Goal: Find specific page/section: Find specific page/section

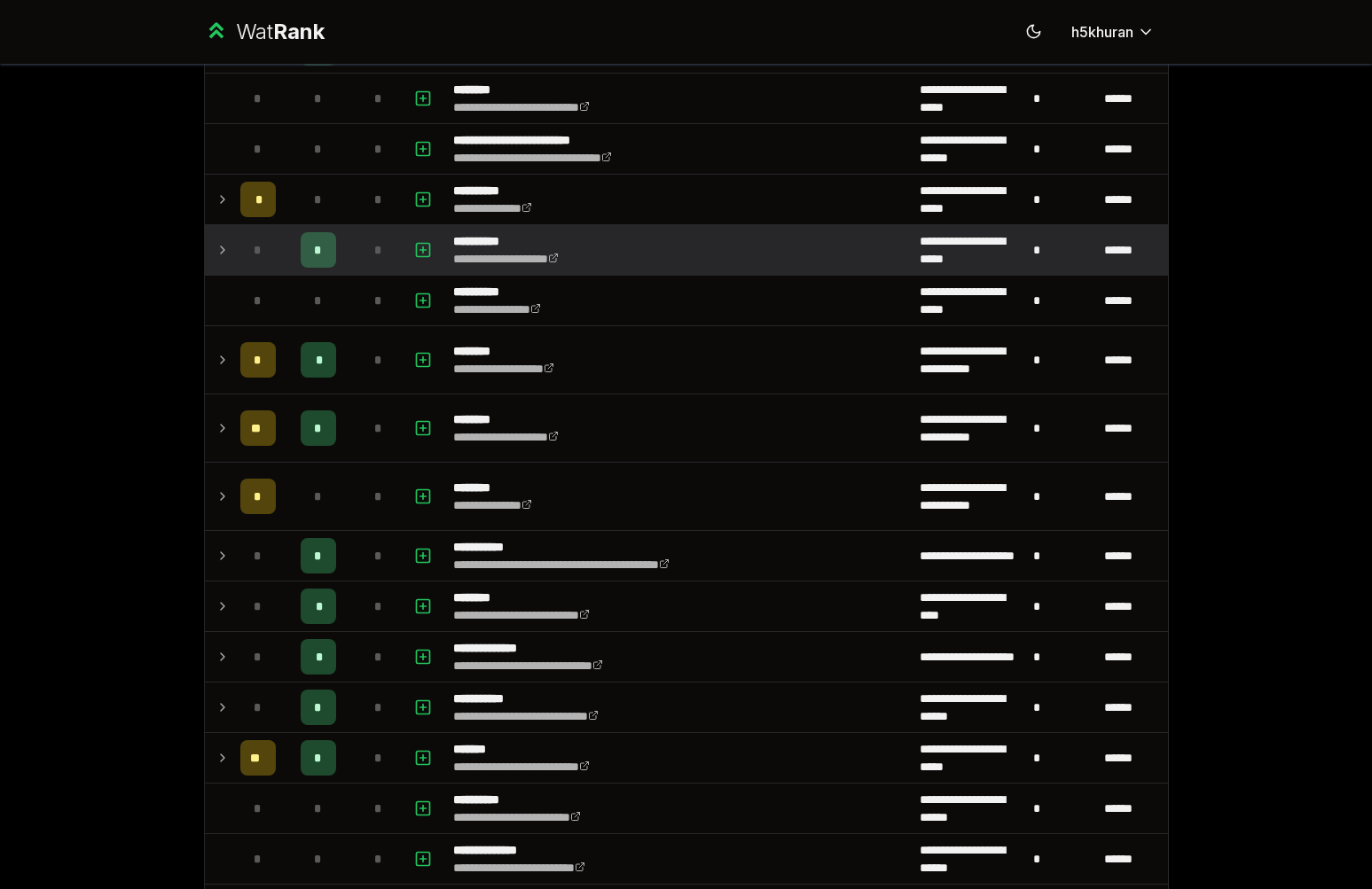
scroll to position [903, 0]
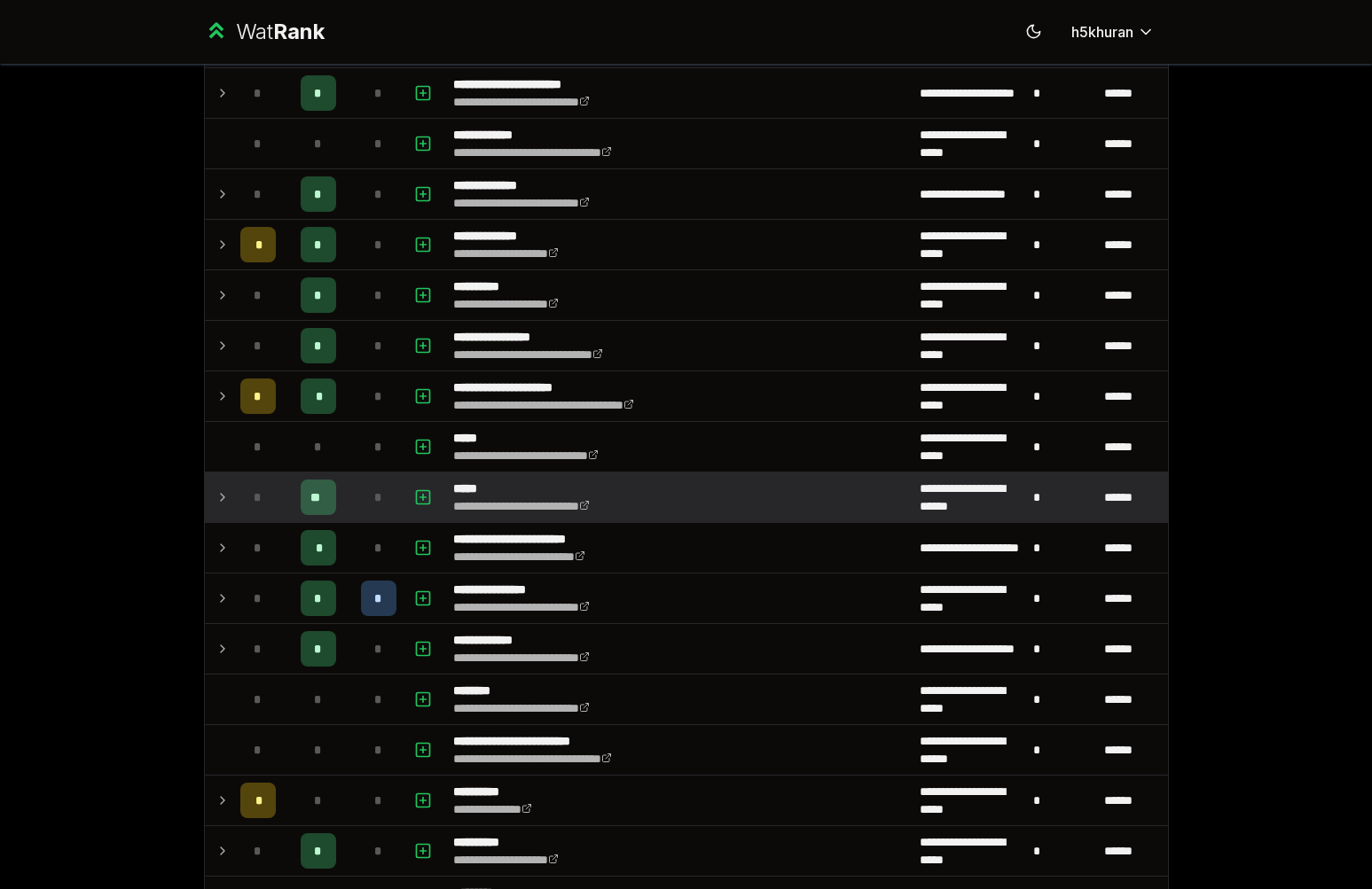
click at [284, 504] on td "**" at bounding box center [318, 498] width 71 height 50
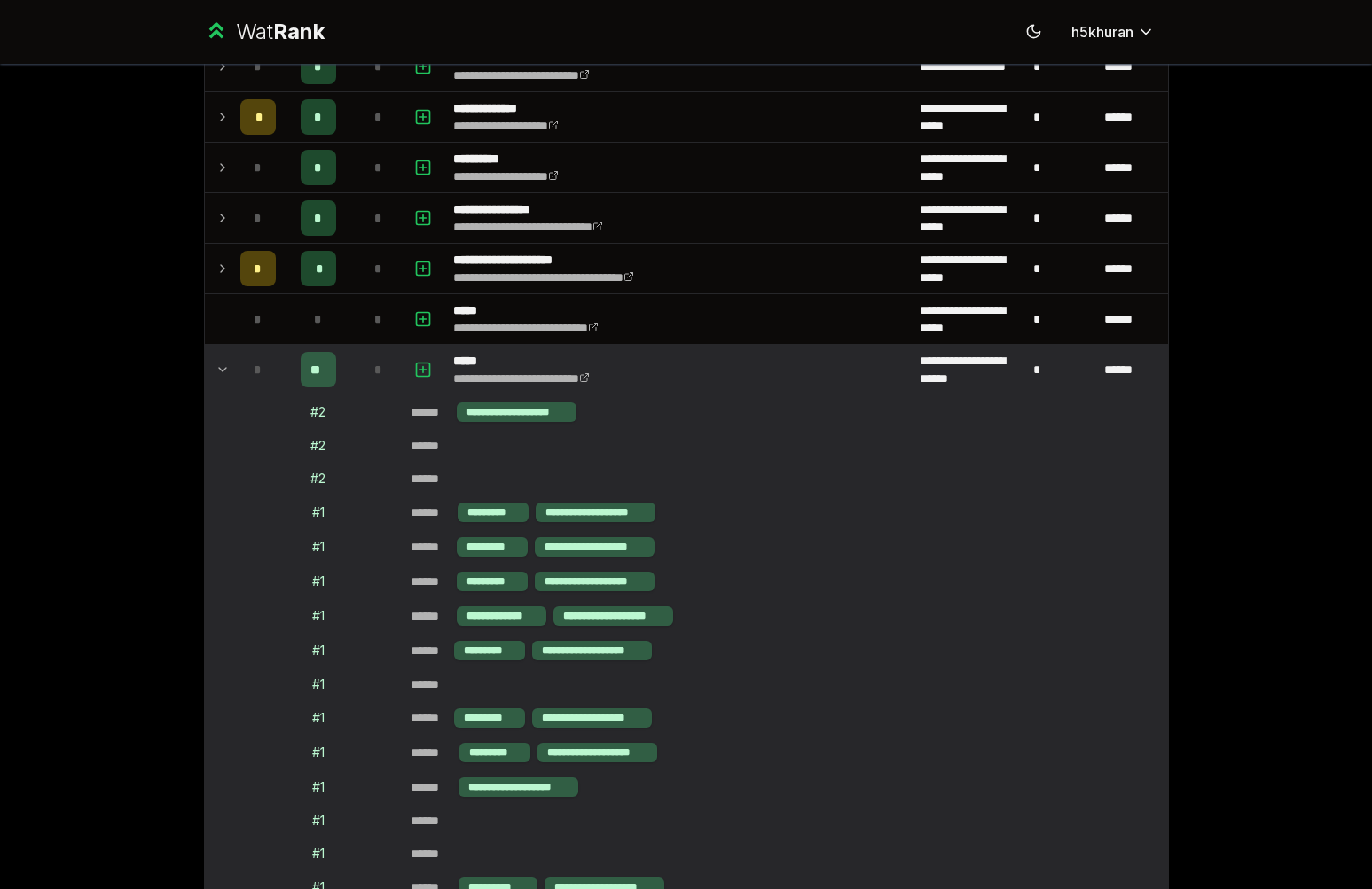
scroll to position [1187, 0]
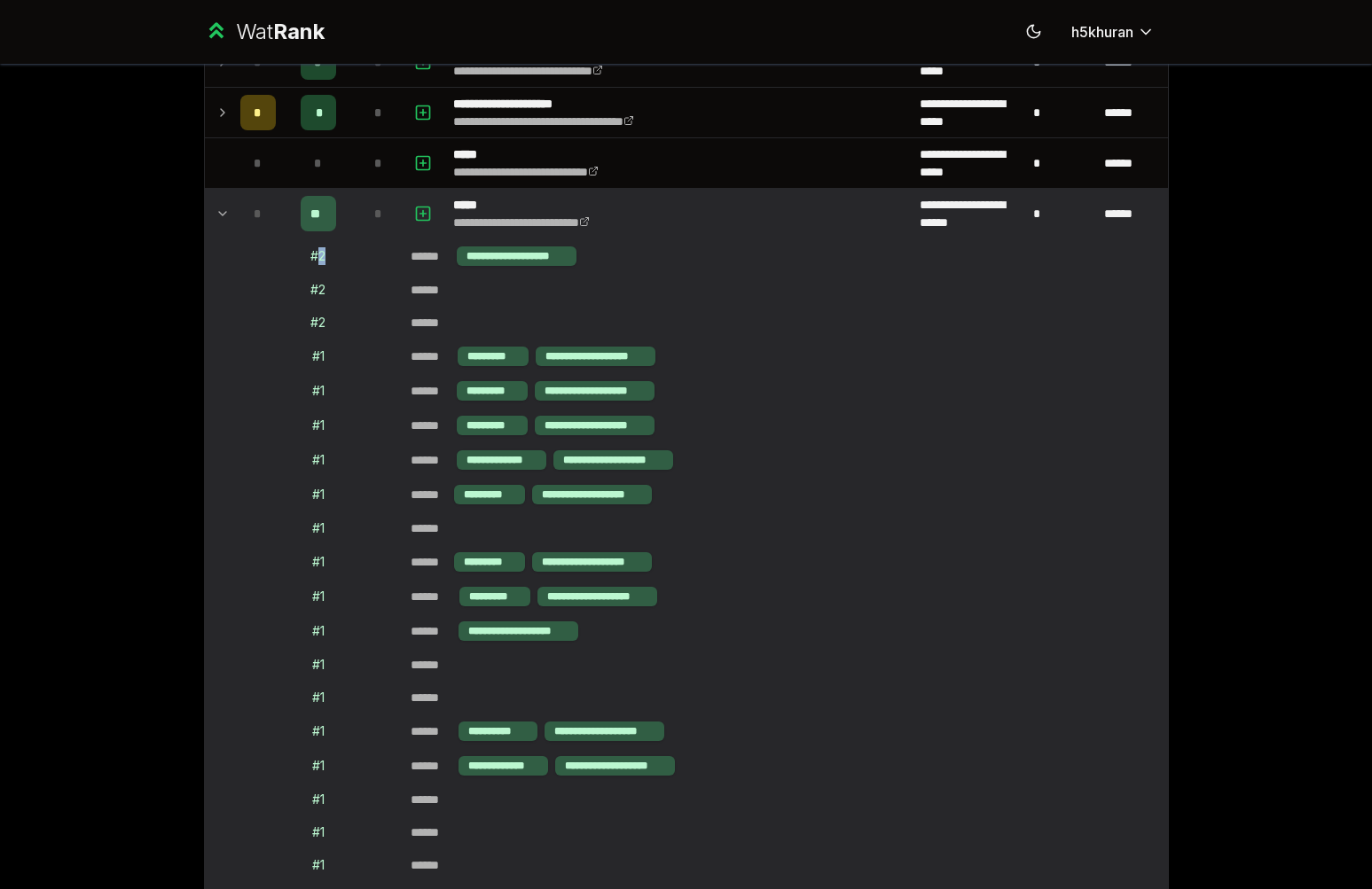
drag, startPoint x: 309, startPoint y: 259, endPoint x: 321, endPoint y: 261, distance: 12.2
click at [321, 261] on td "# 2" at bounding box center [318, 256] width 71 height 34
drag, startPoint x: 463, startPoint y: 250, endPoint x: 491, endPoint y: 253, distance: 28.2
click at [491, 253] on div "**********" at bounding box center [516, 255] width 119 height 19
click at [491, 253] on div "**********" at bounding box center [516, 255] width 119 height 19
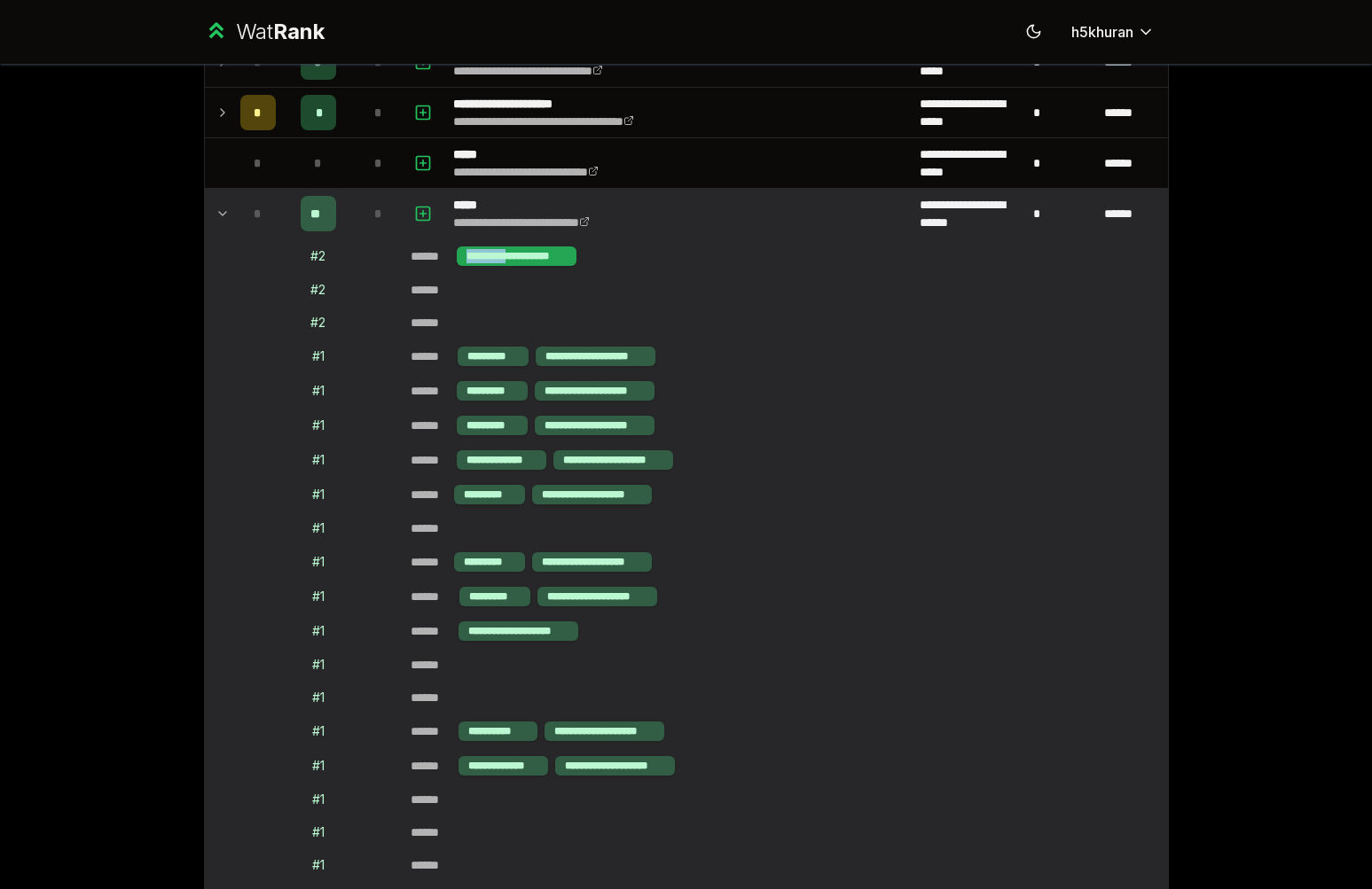
click at [491, 253] on div "**********" at bounding box center [516, 255] width 119 height 19
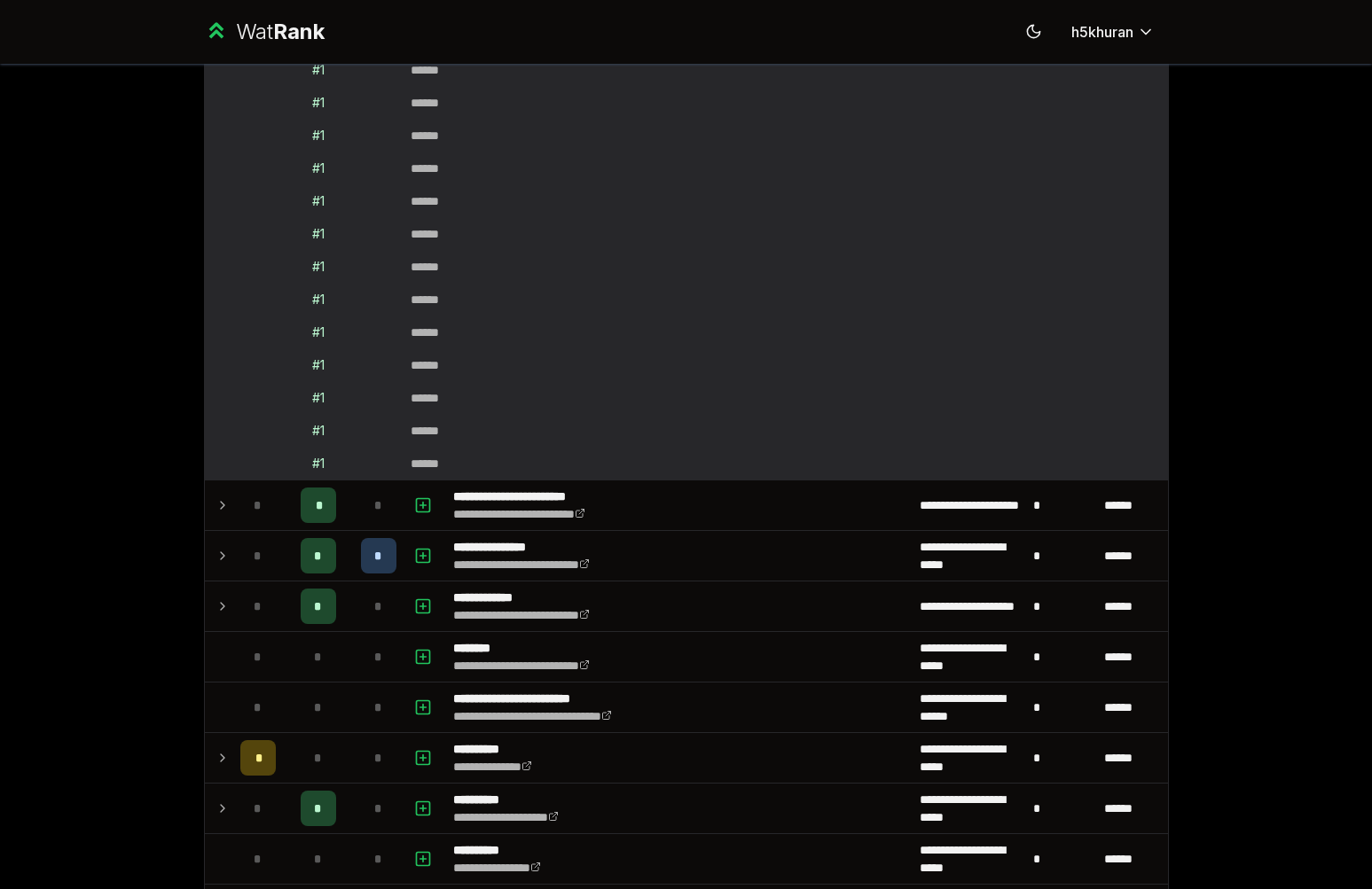
scroll to position [2058, 0]
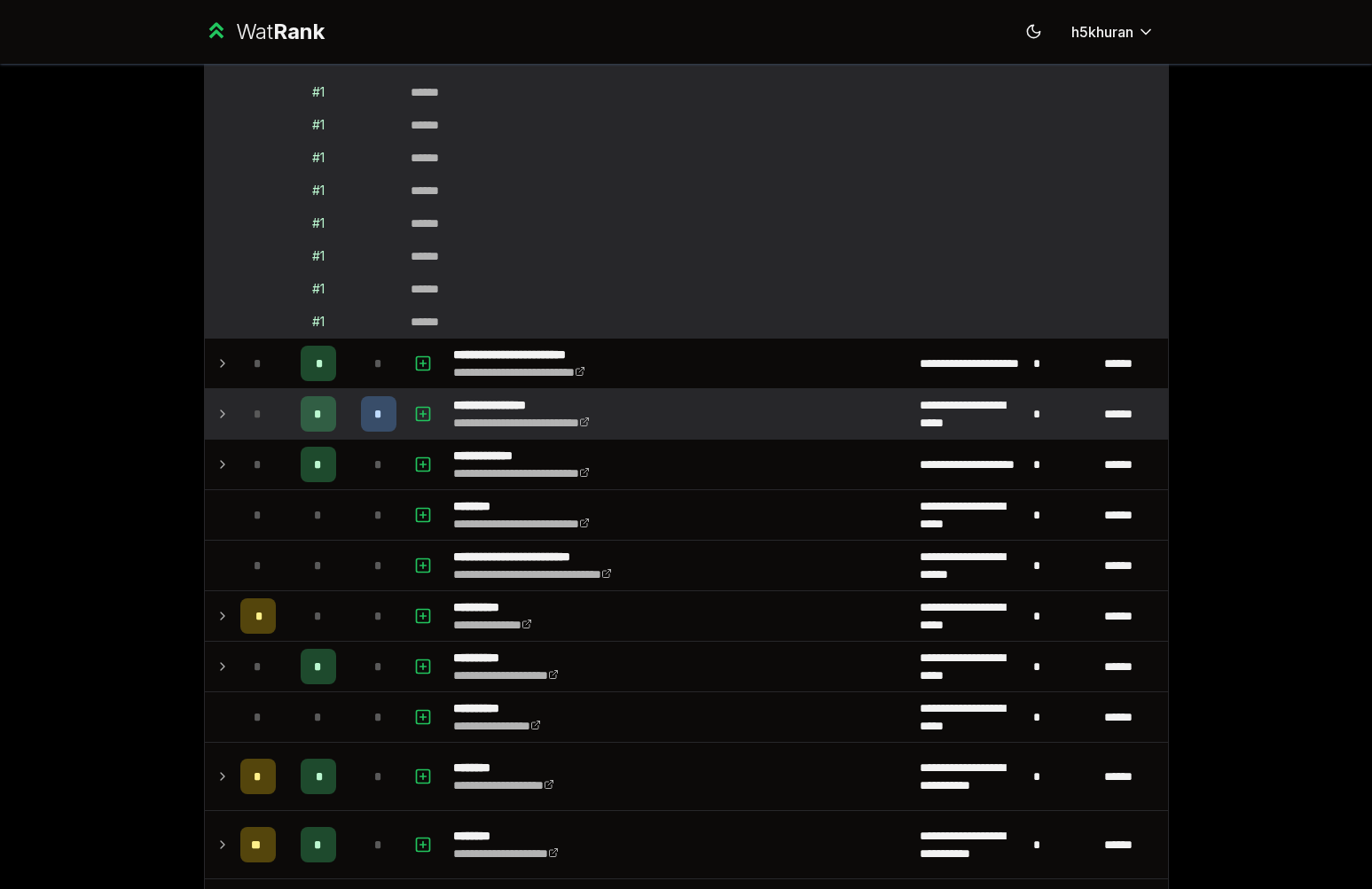
click at [361, 417] on div "*" at bounding box center [378, 414] width 36 height 36
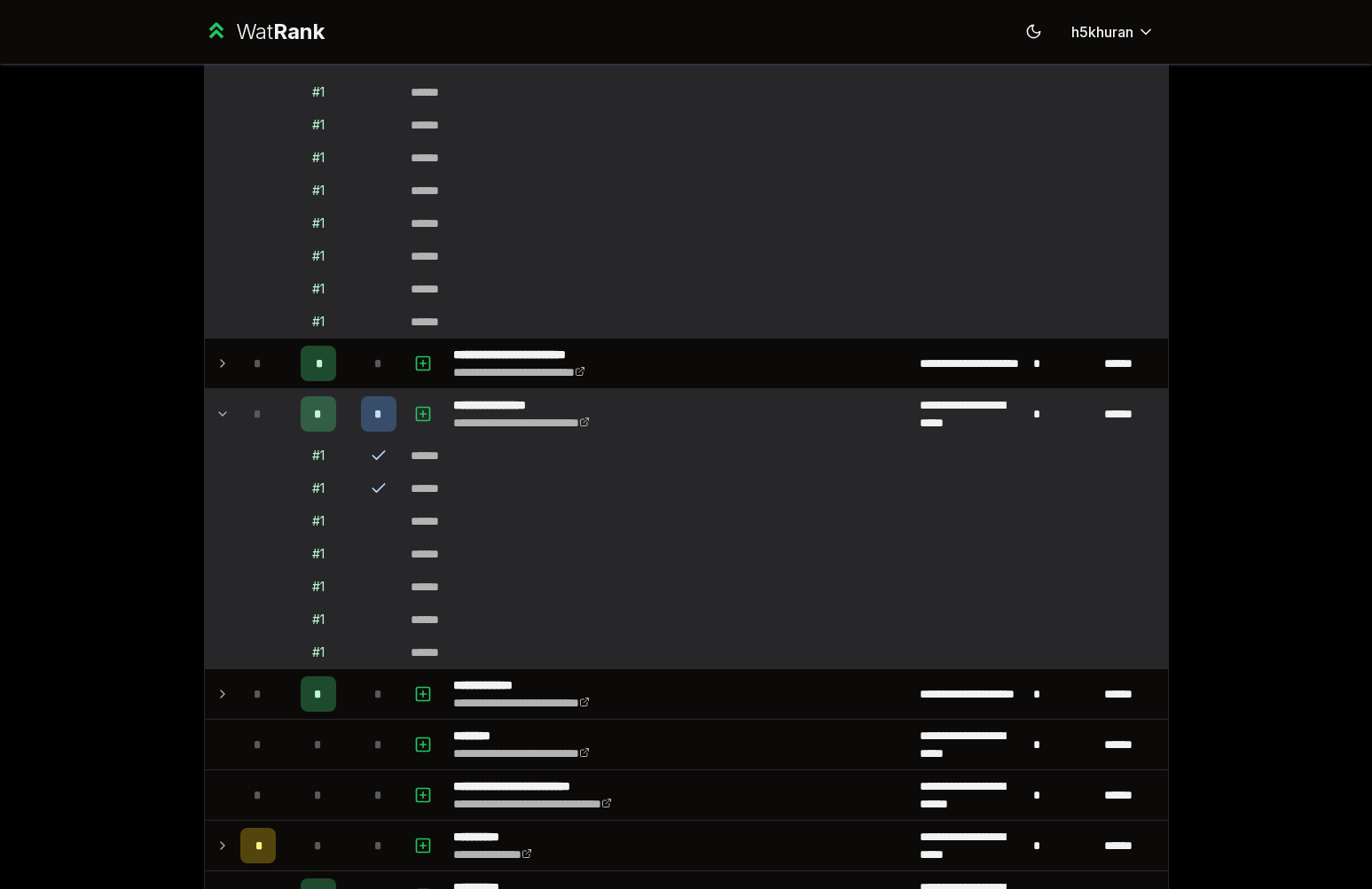
click at [361, 417] on div "*" at bounding box center [378, 414] width 36 height 36
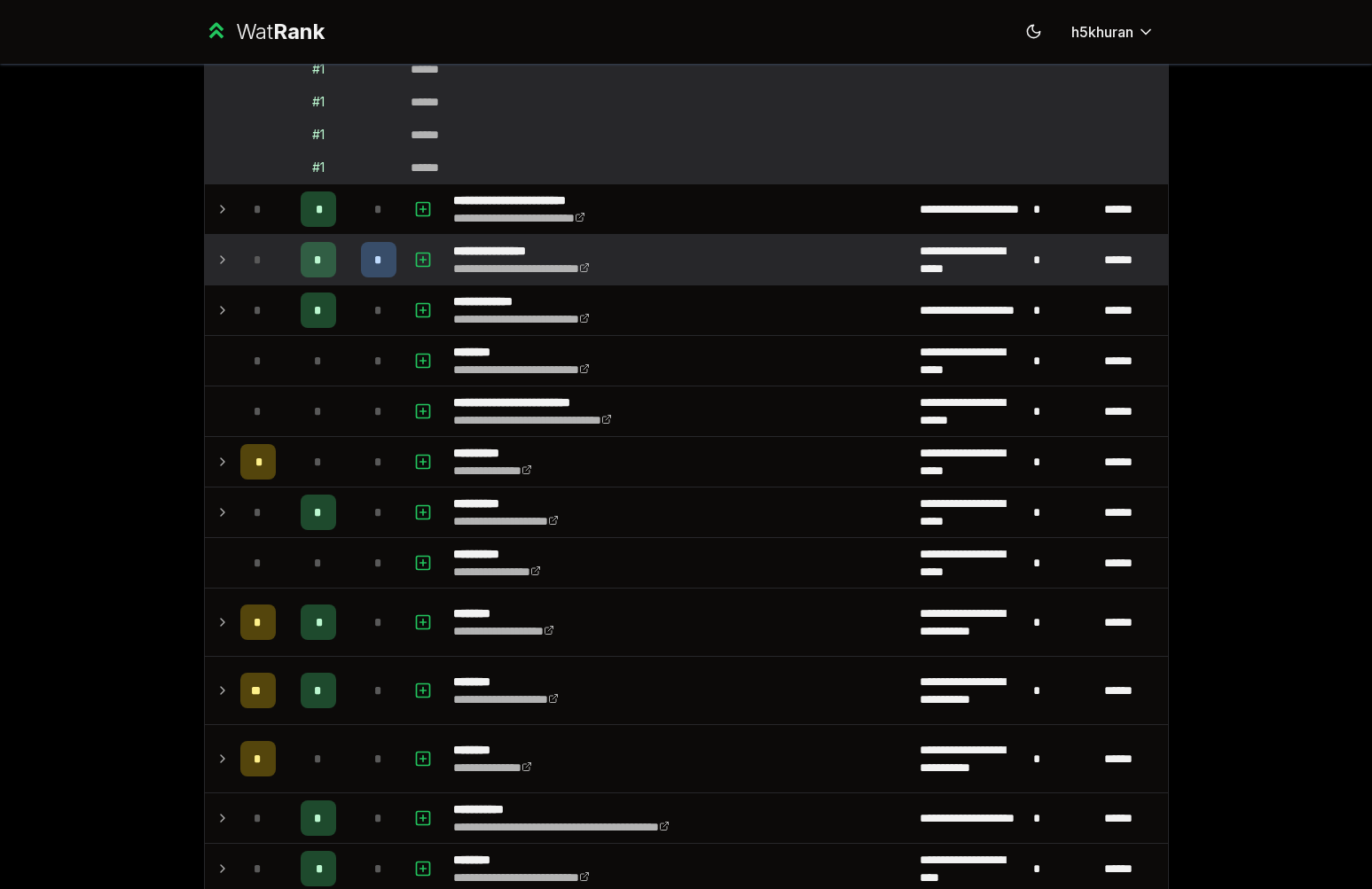
scroll to position [2342, 0]
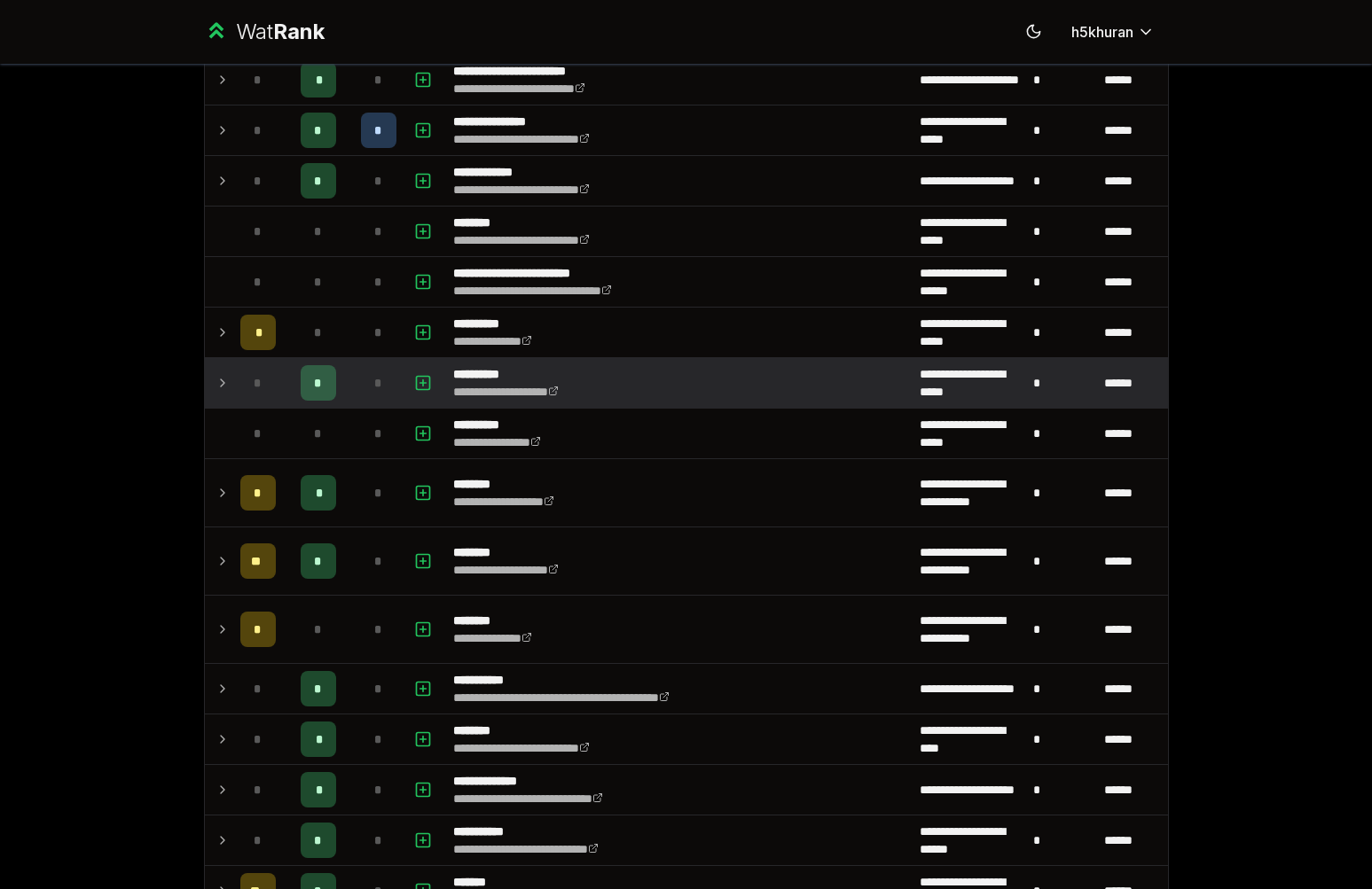
click at [332, 393] on td "*" at bounding box center [318, 383] width 71 height 50
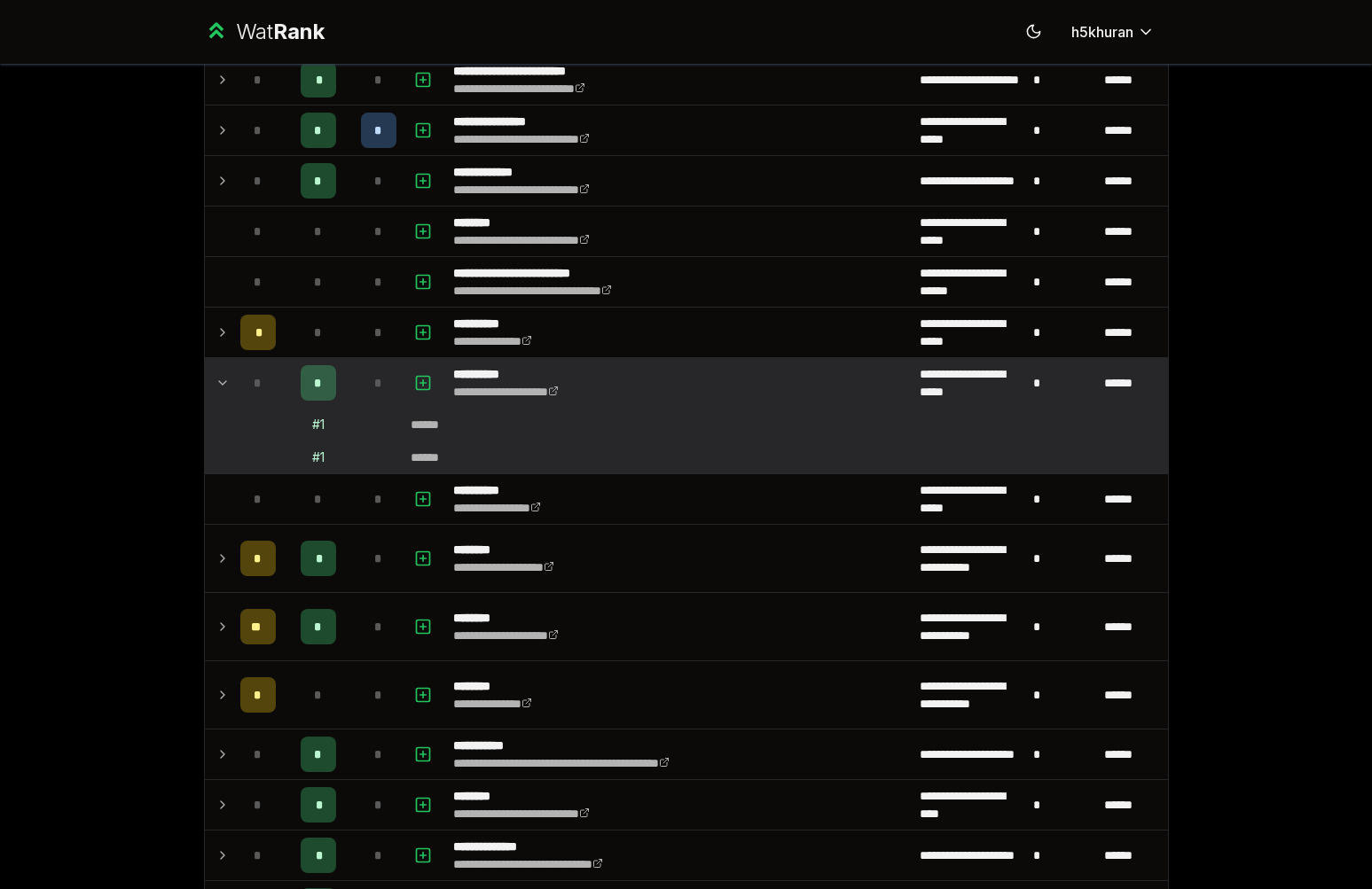
click at [332, 393] on td "*" at bounding box center [318, 383] width 71 height 50
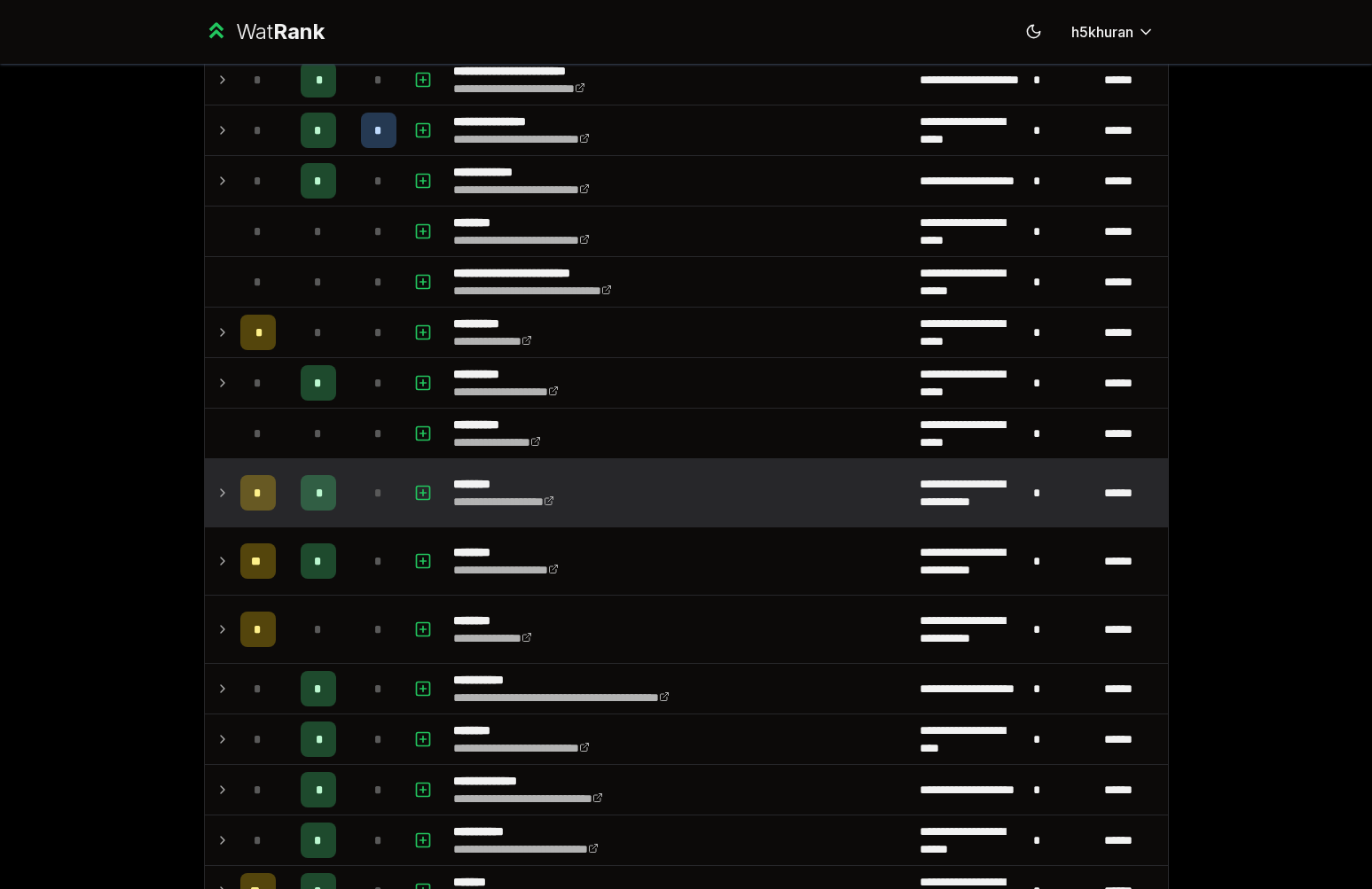
click at [354, 464] on td "*" at bounding box center [378, 492] width 50 height 67
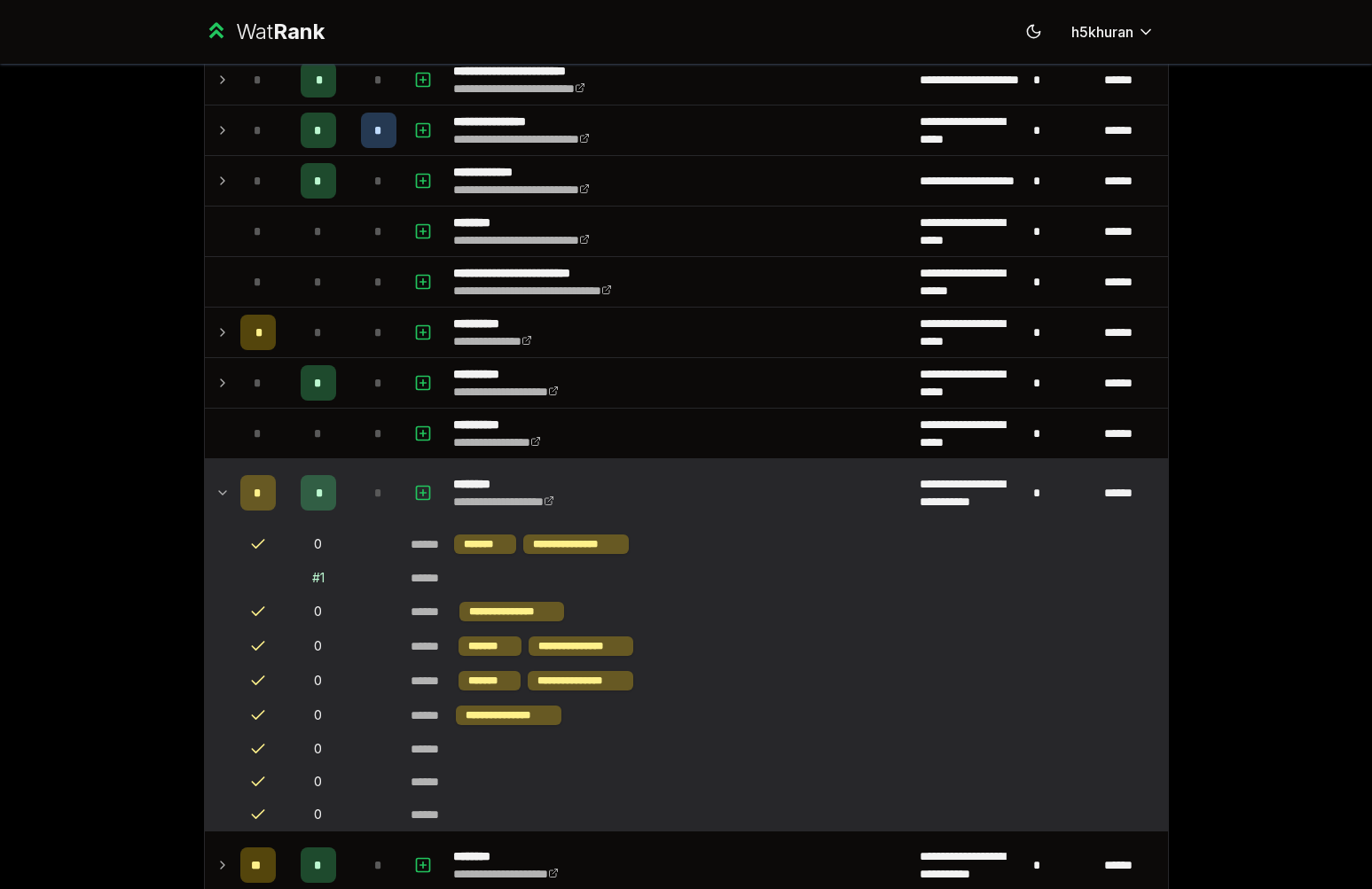
click at [354, 467] on td "*" at bounding box center [378, 492] width 50 height 67
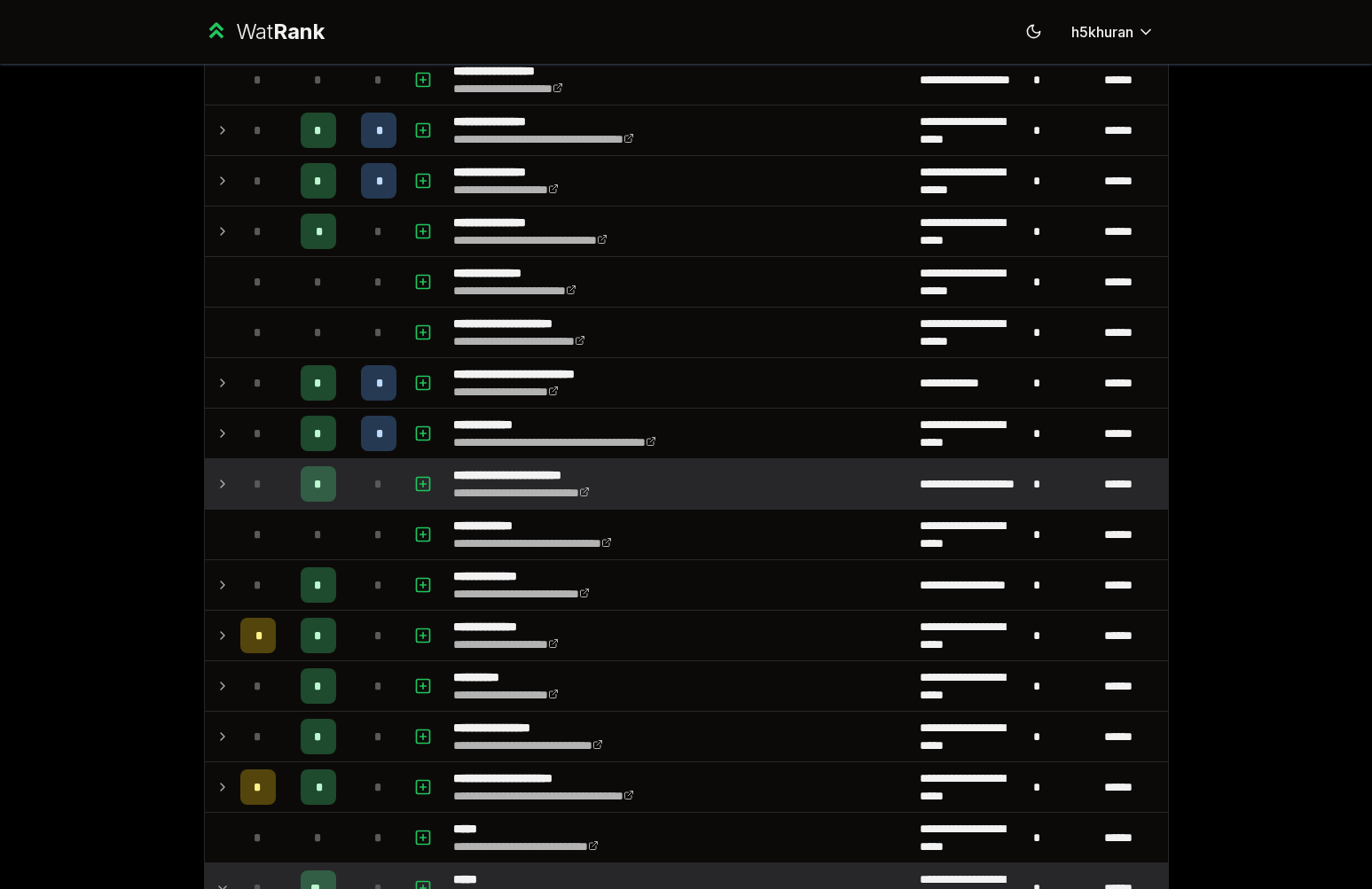
scroll to position [0, 0]
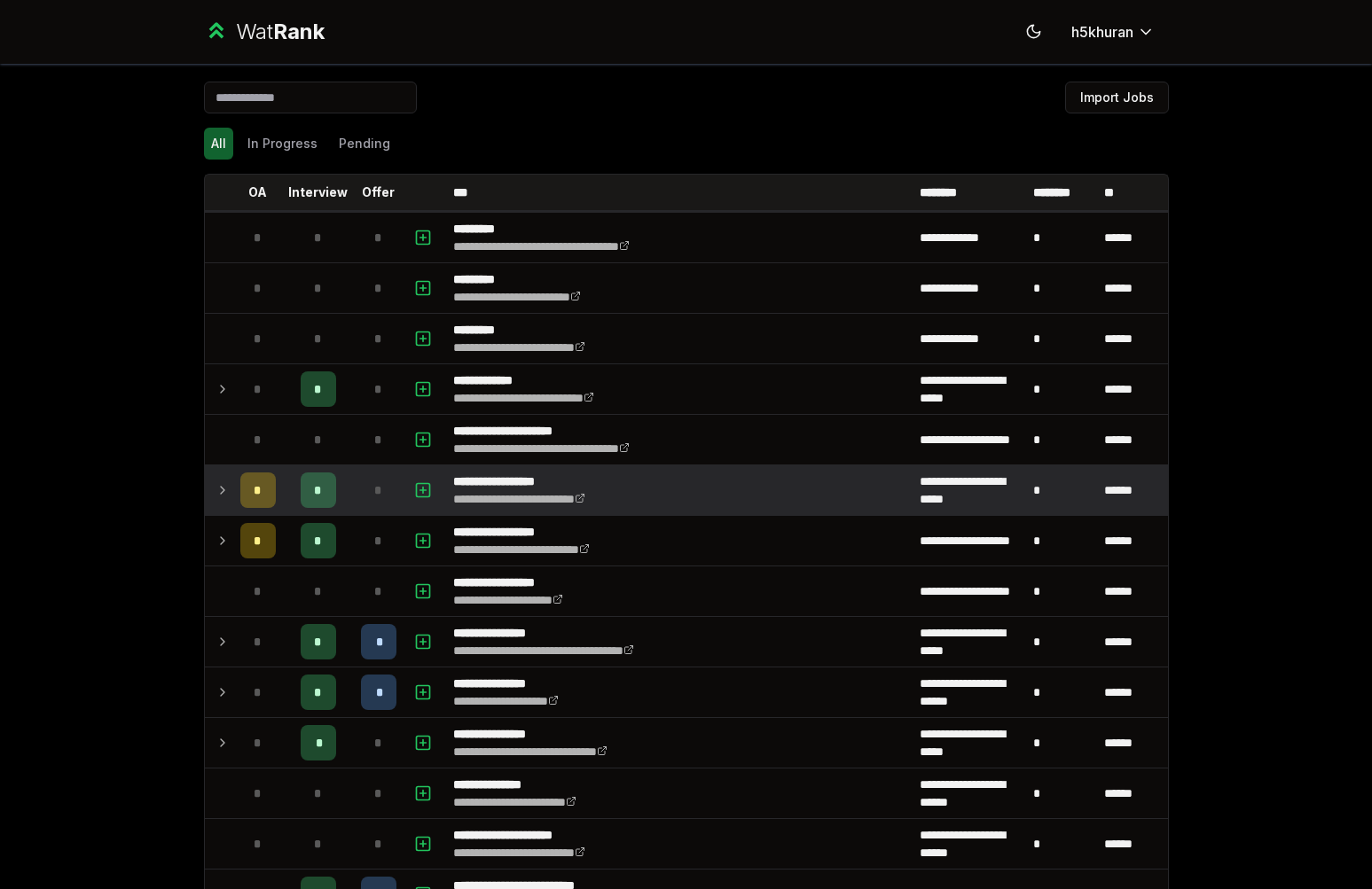
click at [370, 503] on div "*" at bounding box center [378, 490] width 36 height 36
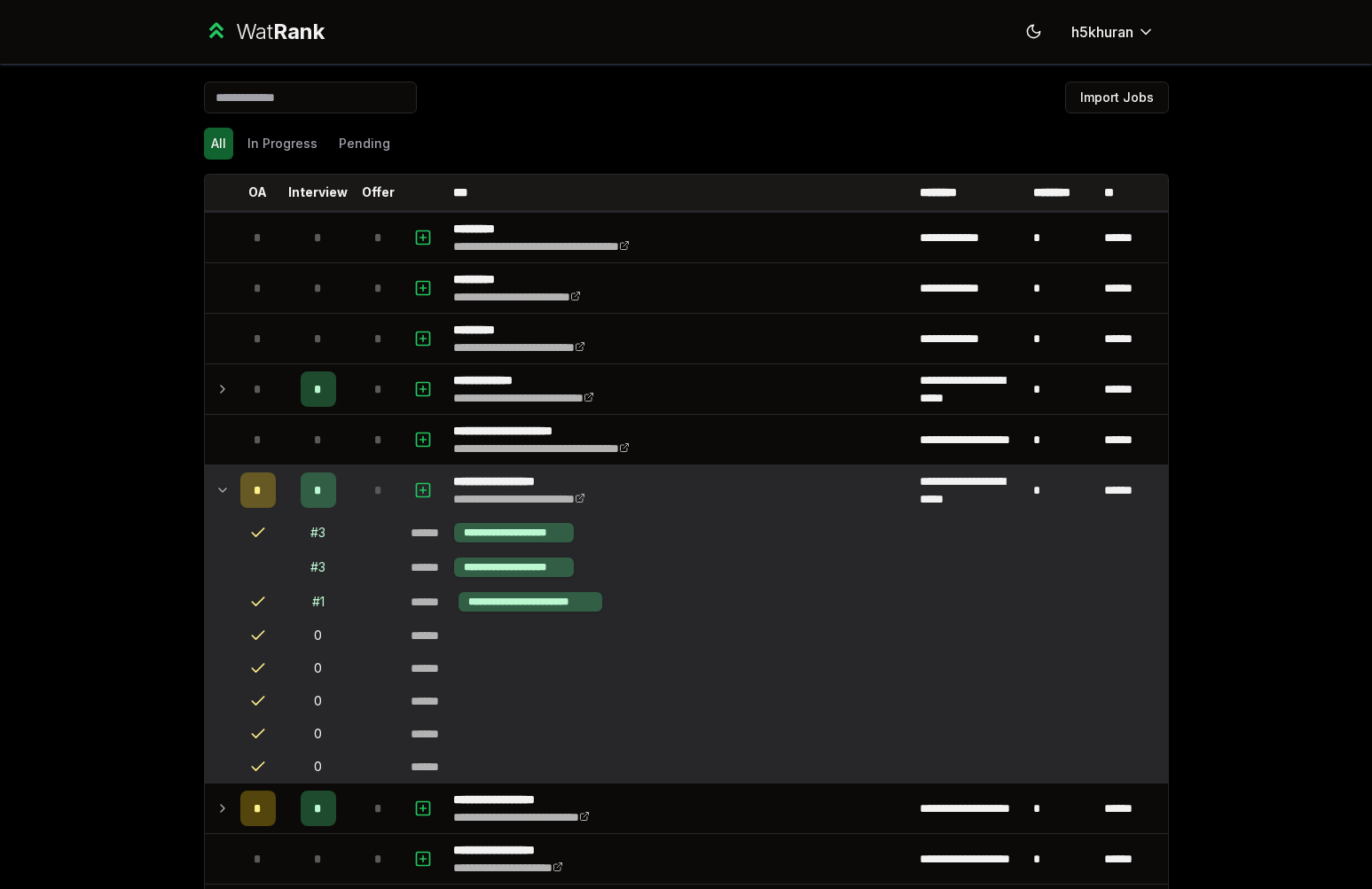
click at [370, 502] on div "*" at bounding box center [378, 490] width 36 height 36
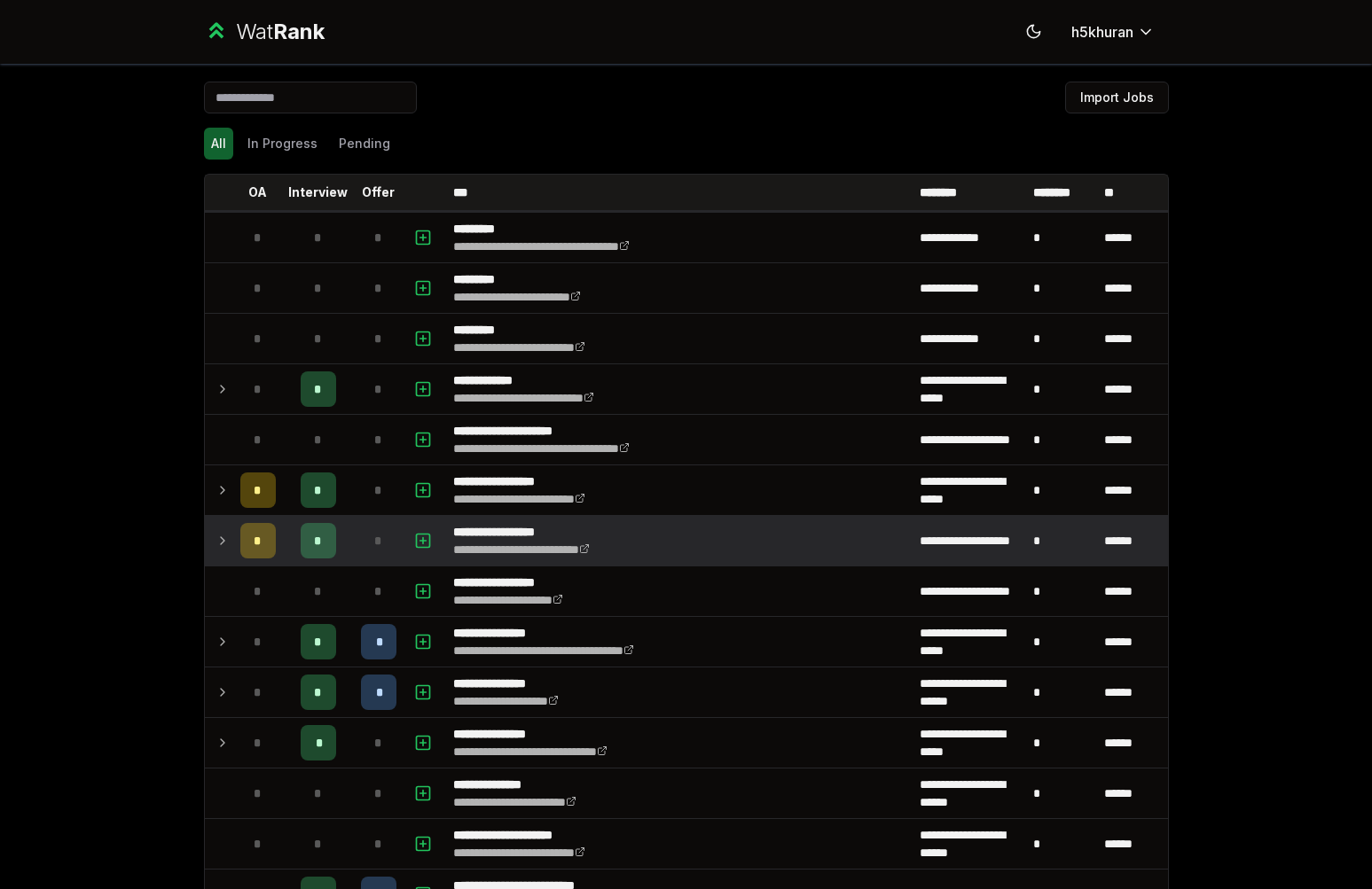
click at [375, 534] on span "*" at bounding box center [377, 540] width 8 height 17
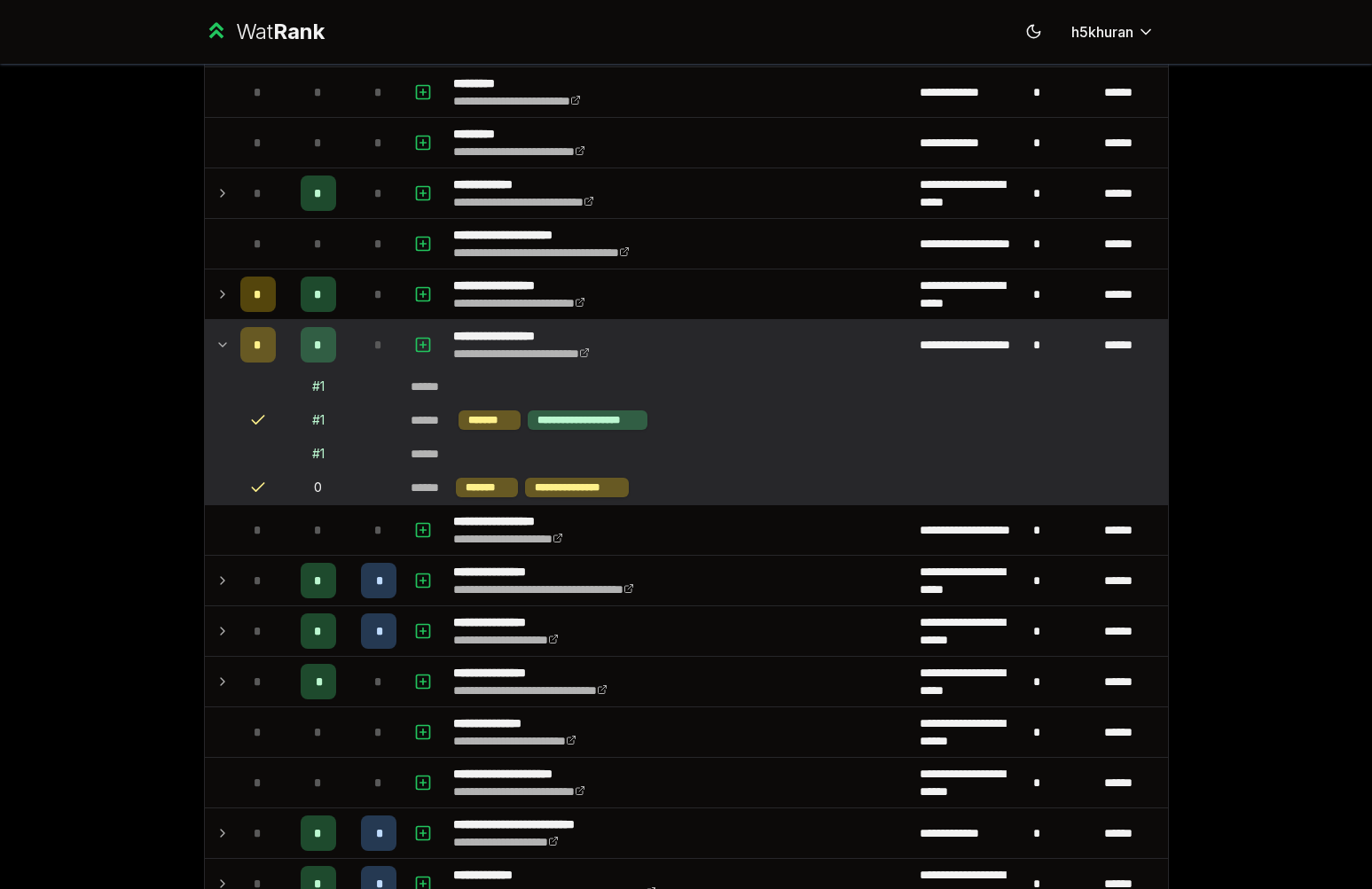
scroll to position [284, 0]
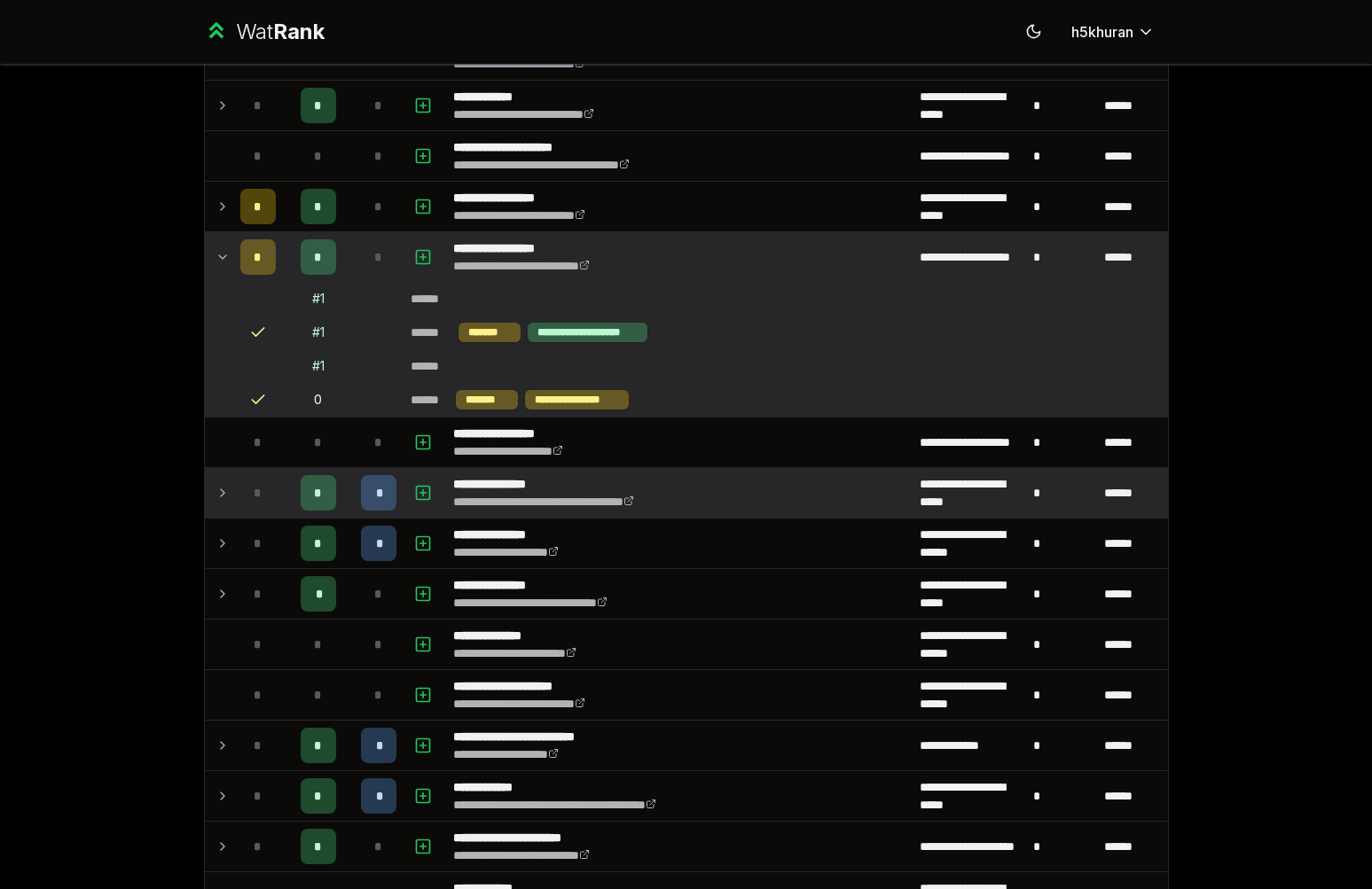
click at [338, 496] on td "*" at bounding box center [318, 493] width 71 height 50
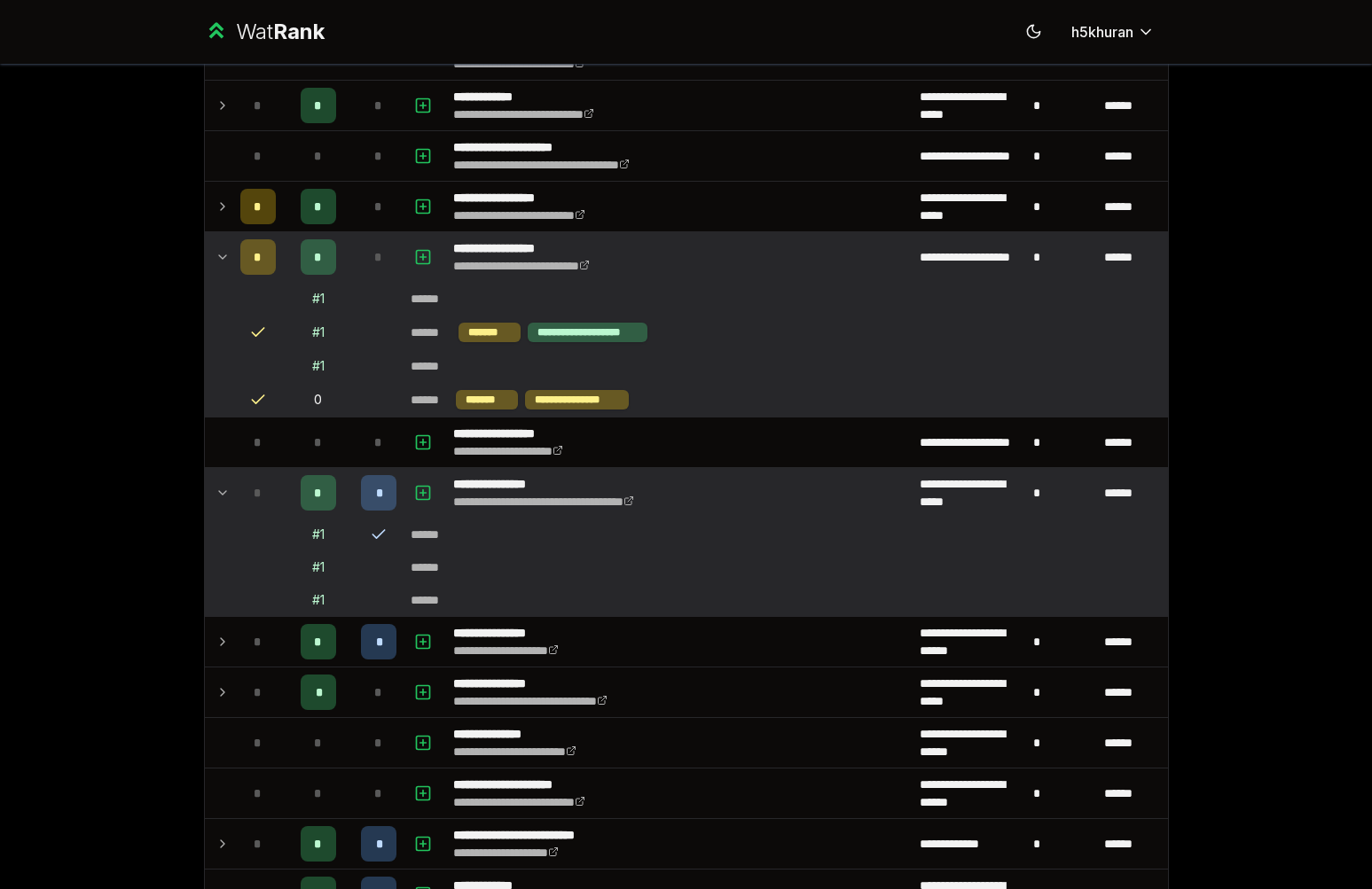
click at [338, 496] on td "*" at bounding box center [318, 493] width 71 height 50
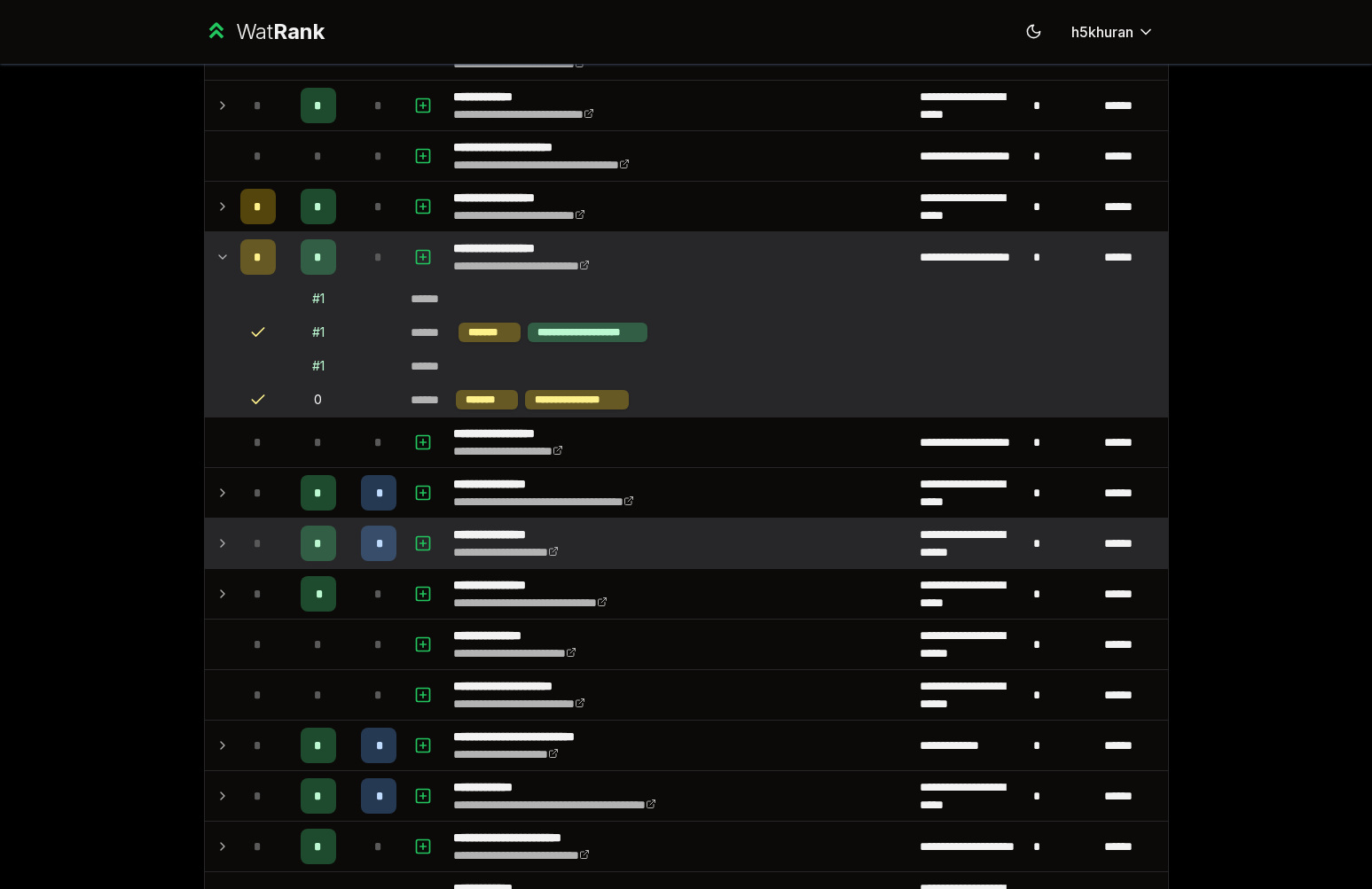
click at [354, 535] on td "*" at bounding box center [378, 544] width 50 height 50
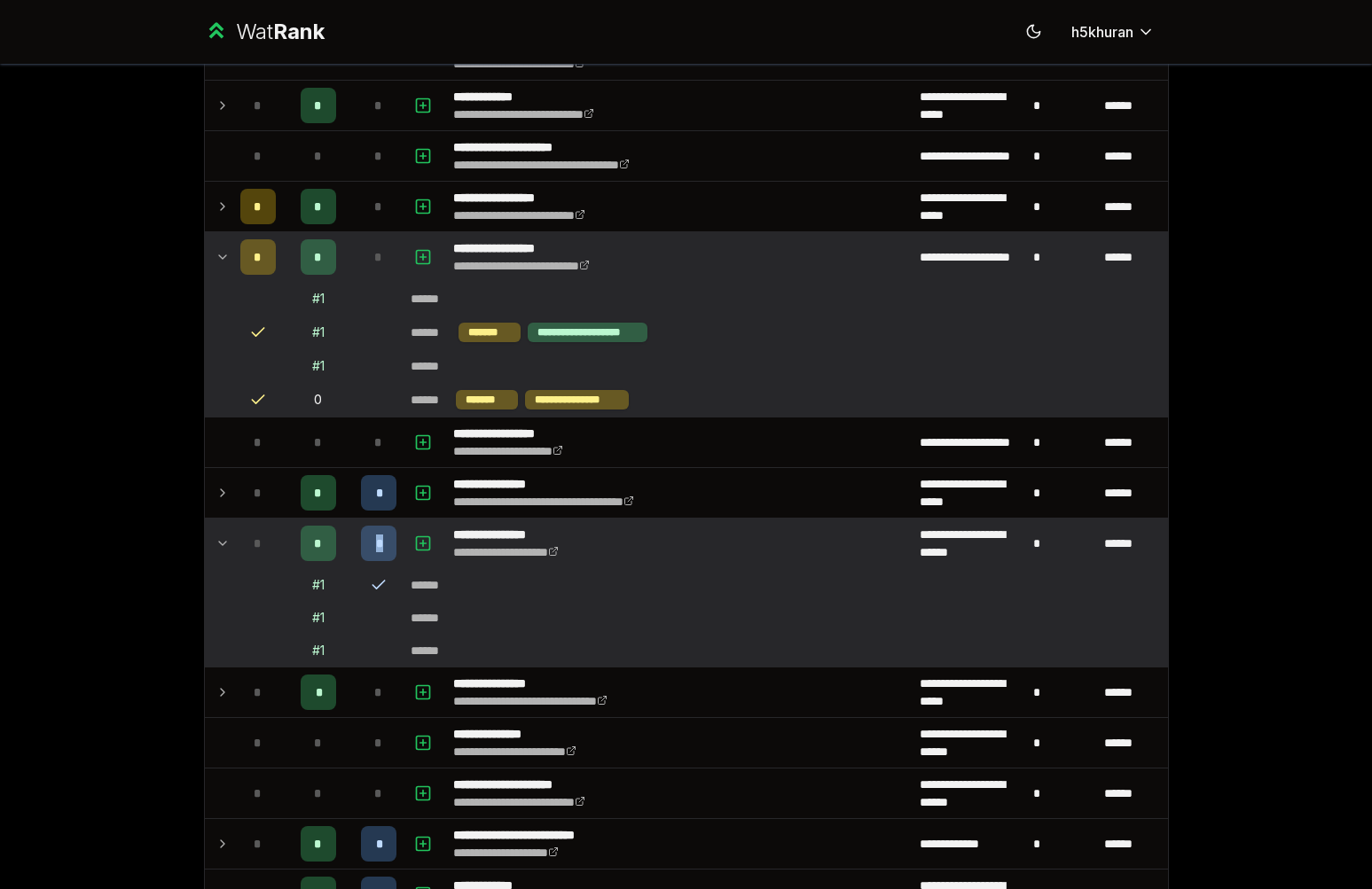
click at [354, 535] on td "*" at bounding box center [378, 544] width 50 height 50
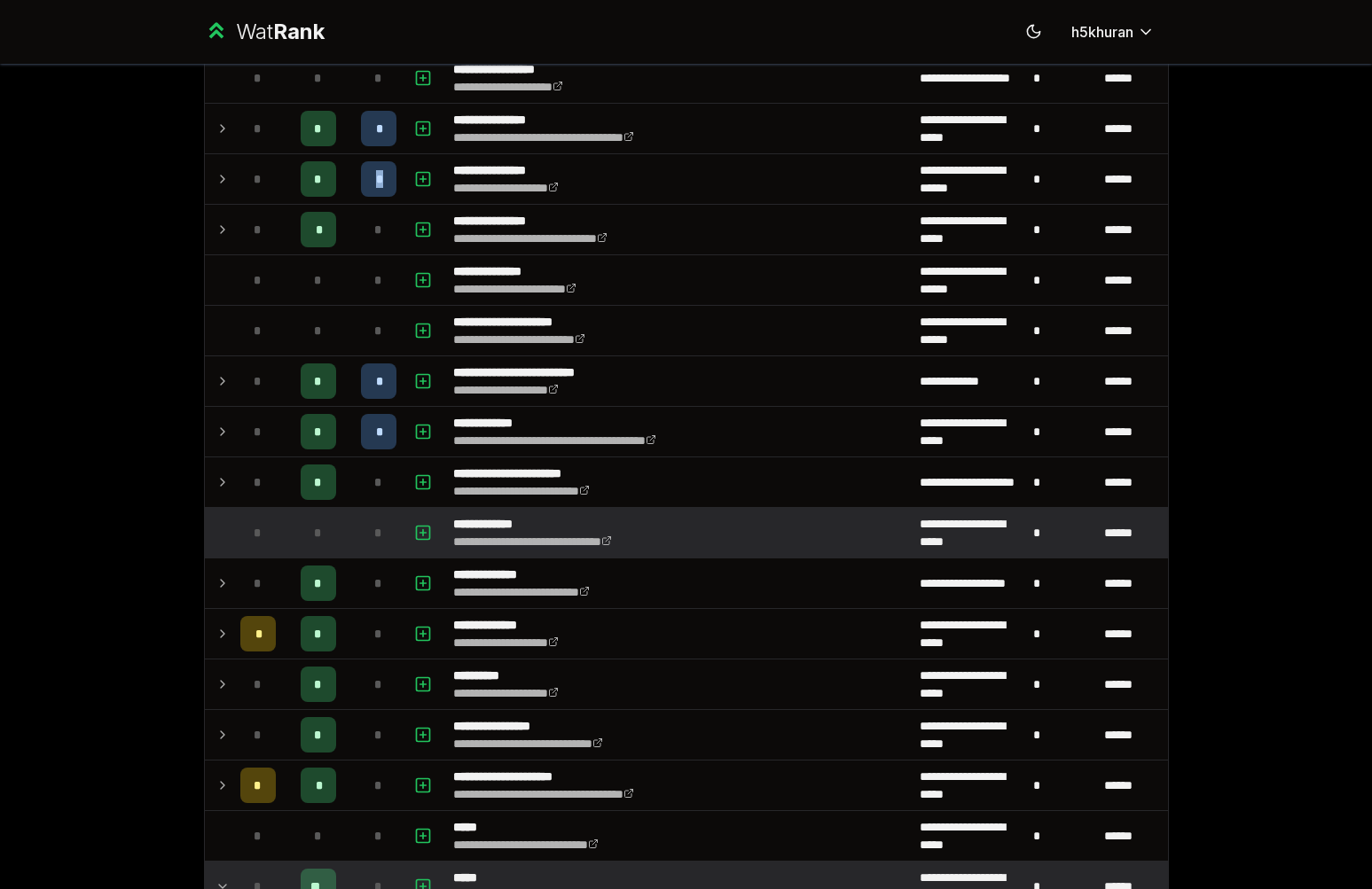
scroll to position [709, 0]
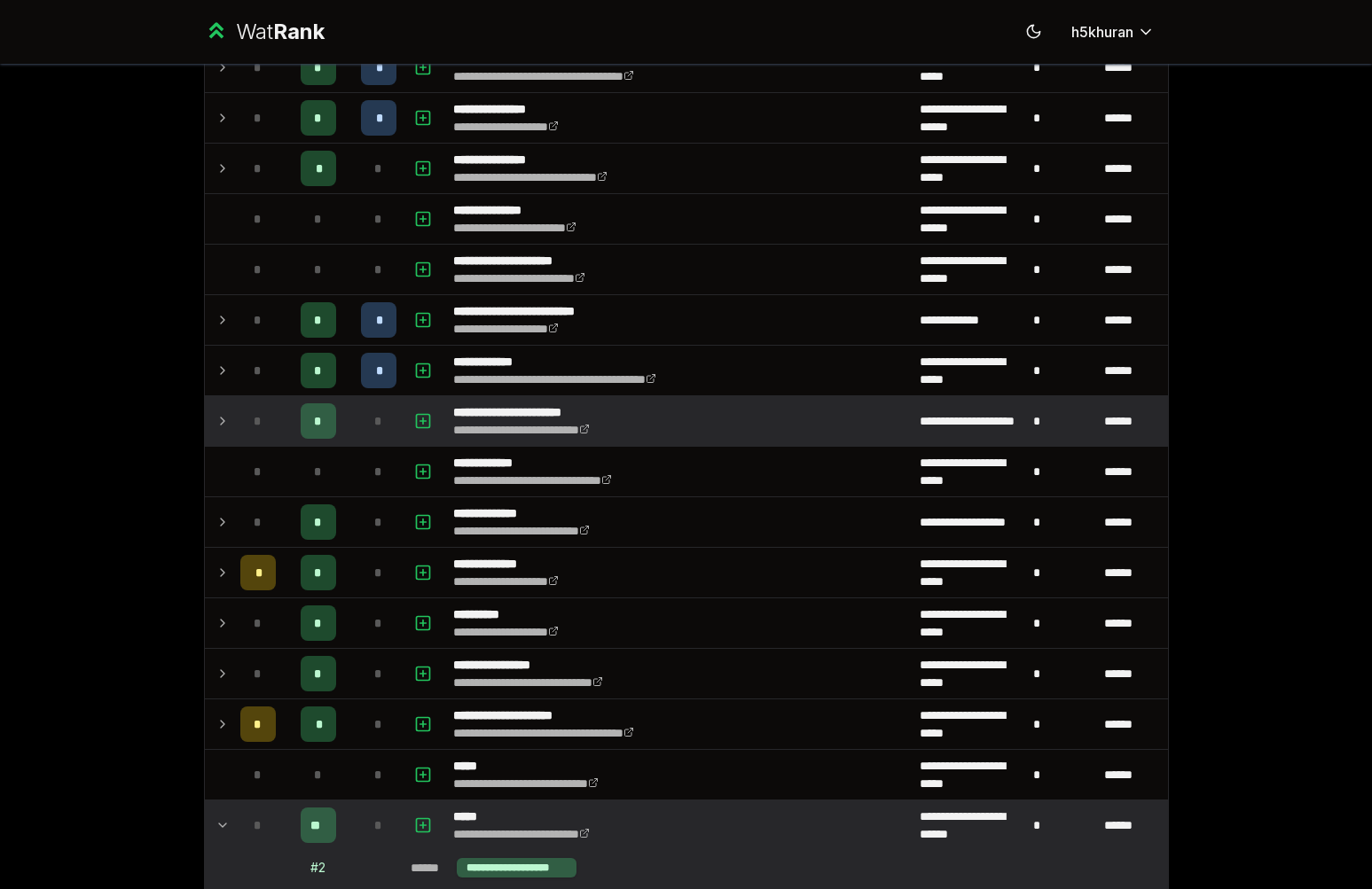
click at [354, 404] on td "*" at bounding box center [378, 422] width 50 height 50
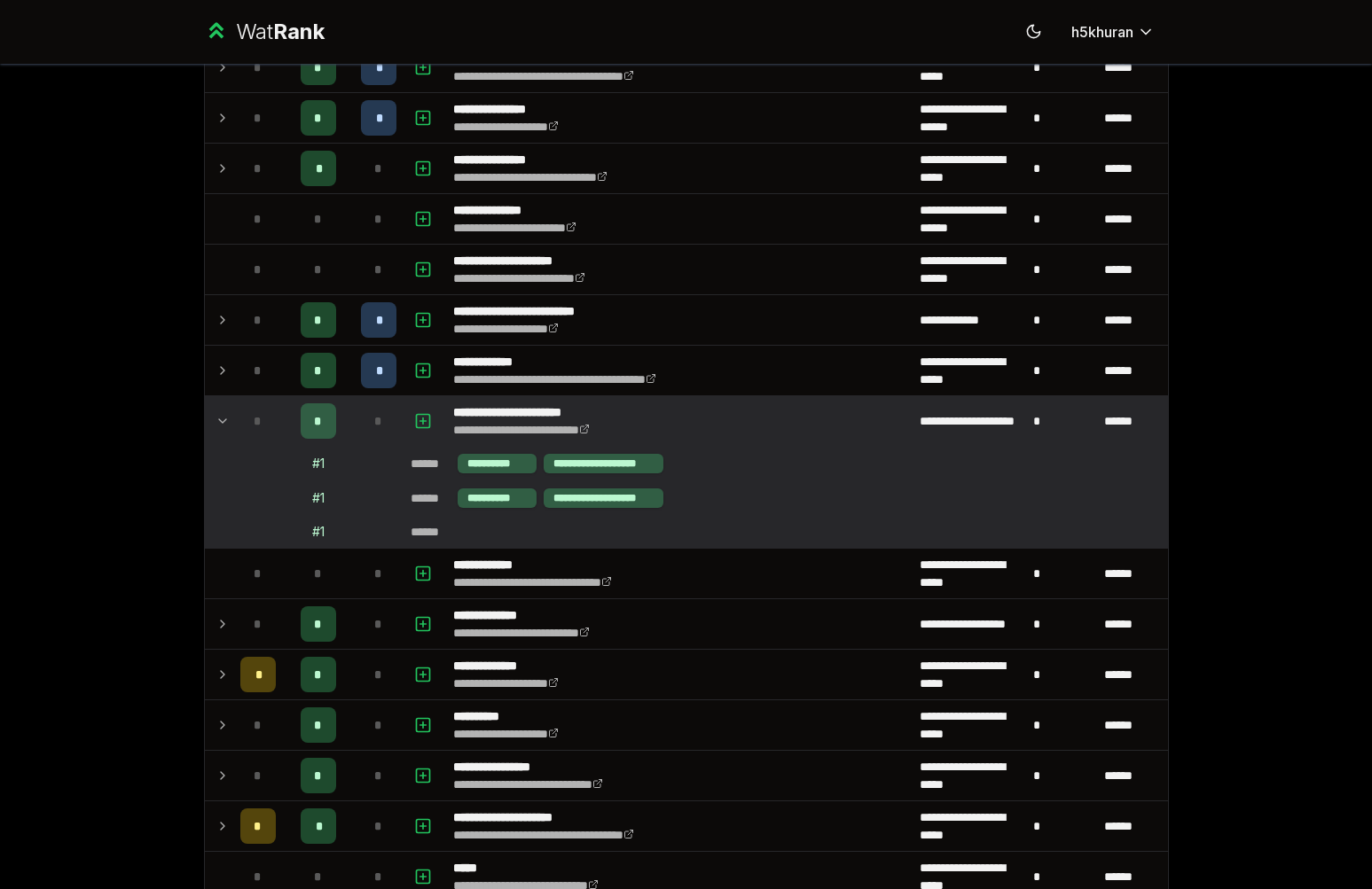
scroll to position [851, 0]
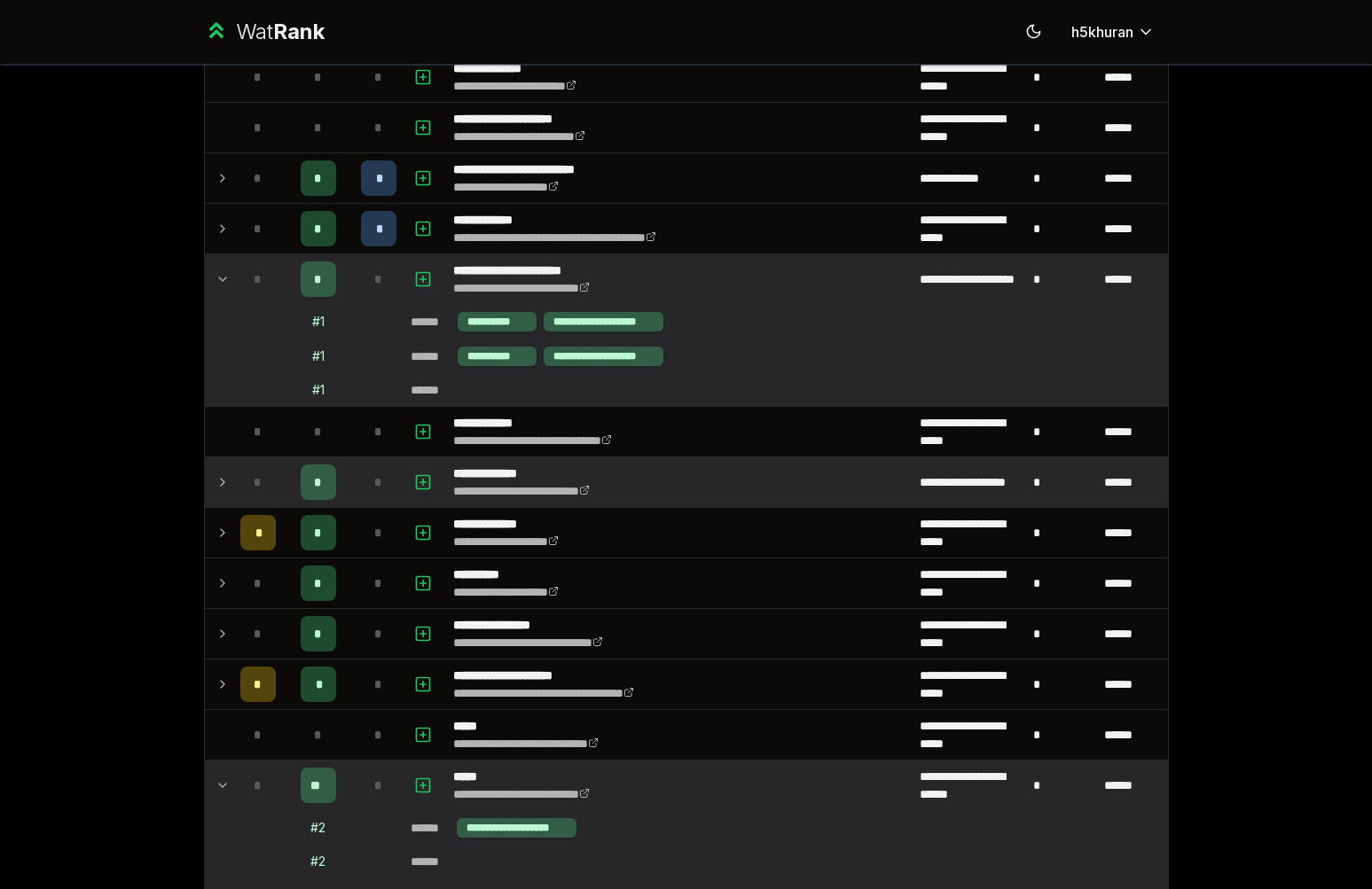
click at [354, 467] on td "*" at bounding box center [378, 482] width 50 height 50
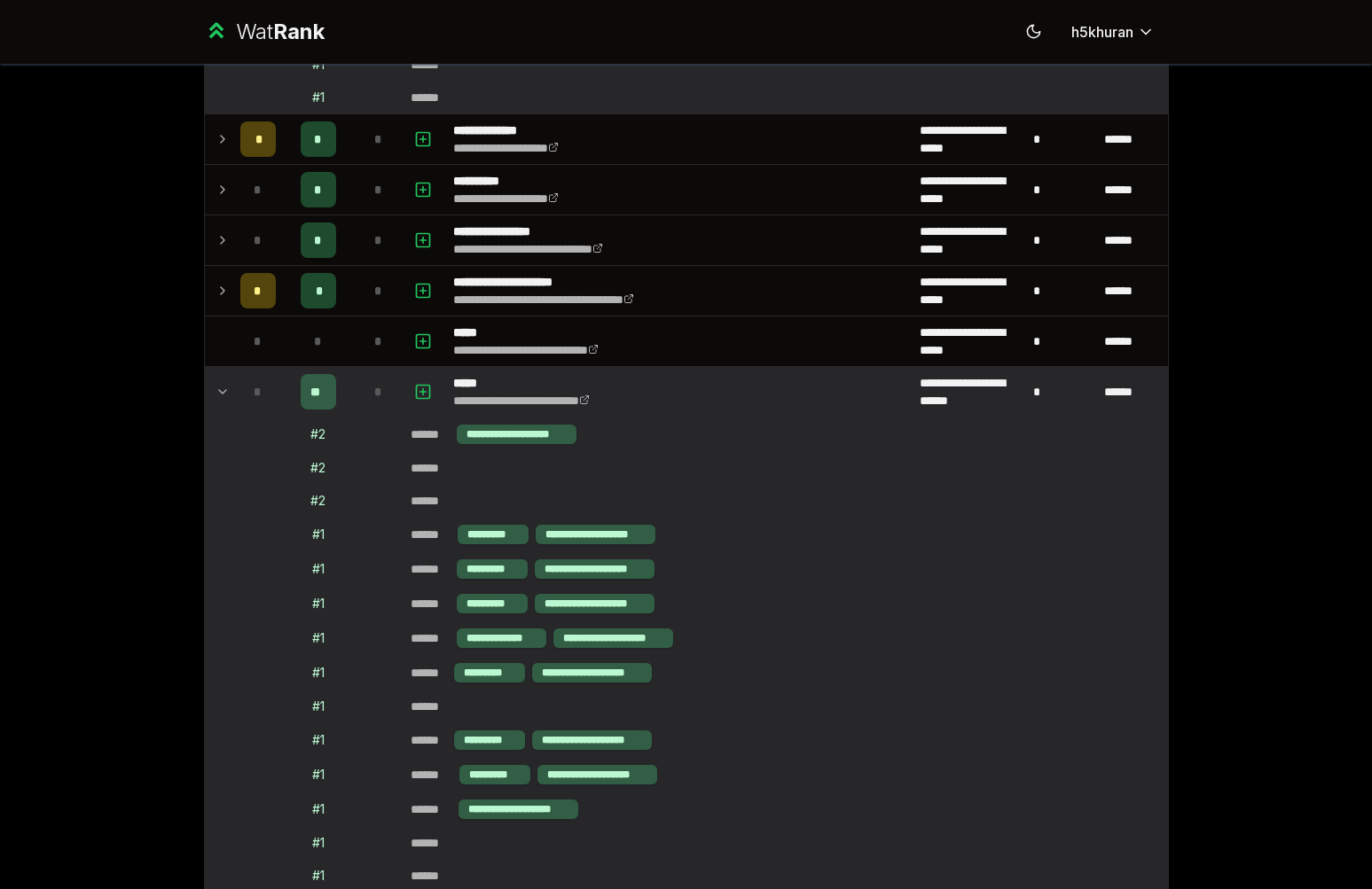
scroll to position [1560, 0]
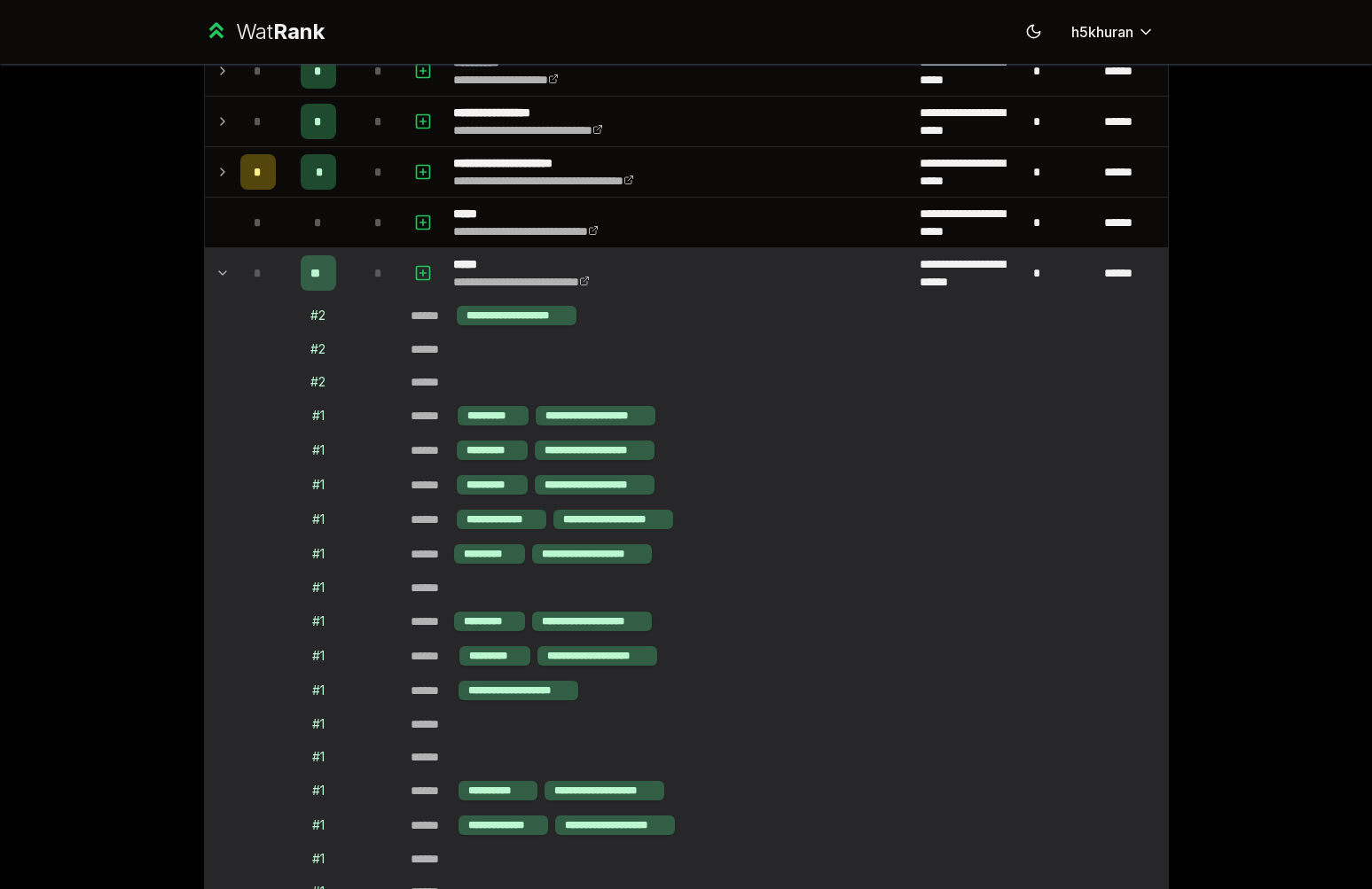
click at [354, 280] on td "*" at bounding box center [378, 273] width 50 height 50
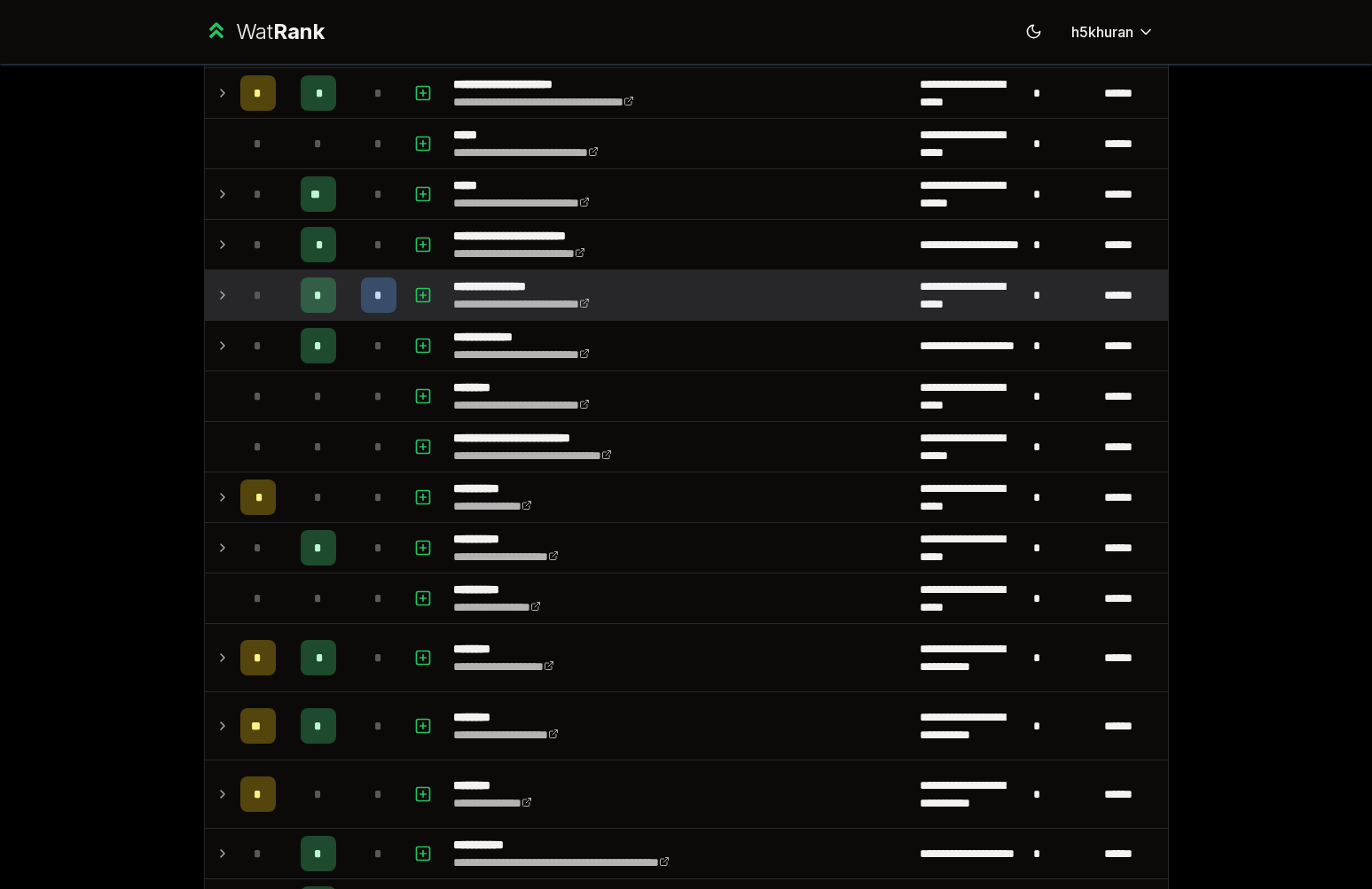
scroll to position [1703, 0]
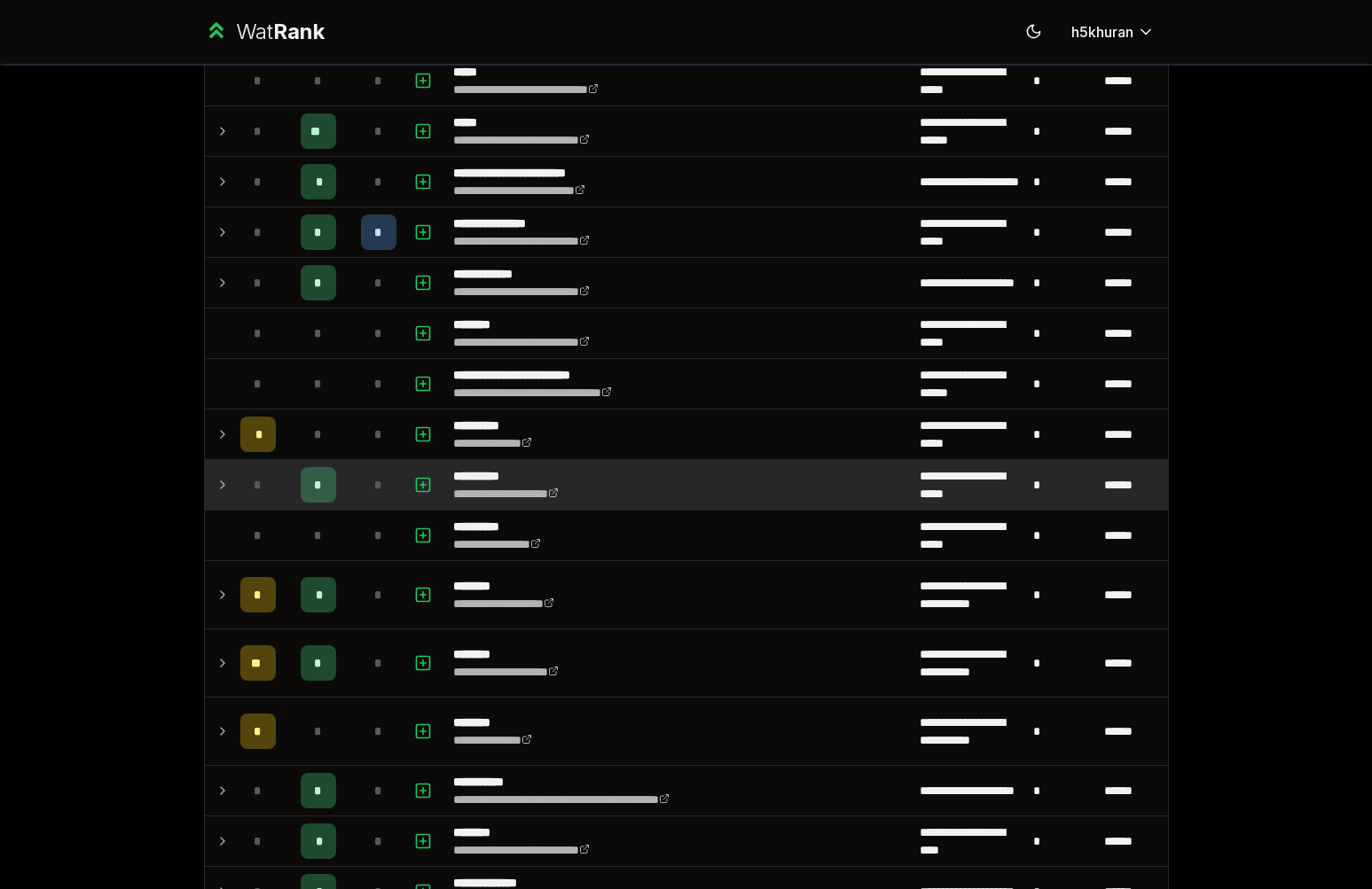
click at [337, 486] on td "*" at bounding box center [318, 485] width 71 height 50
